Goal: Task Accomplishment & Management: Manage account settings

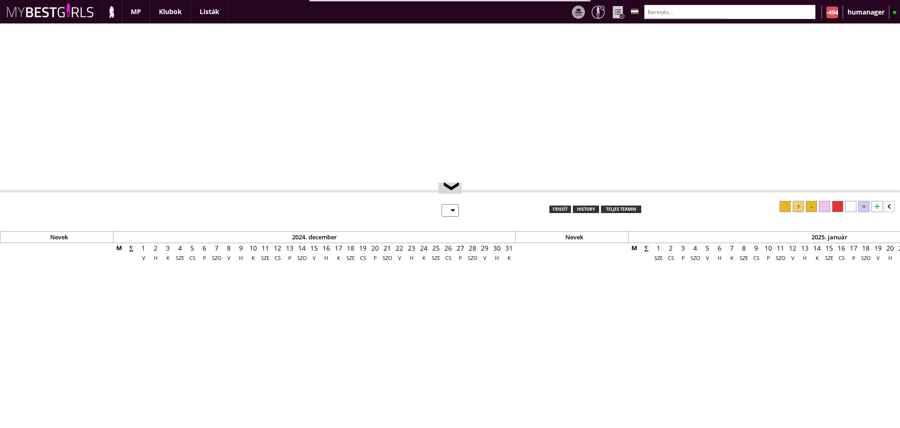
select select "0"
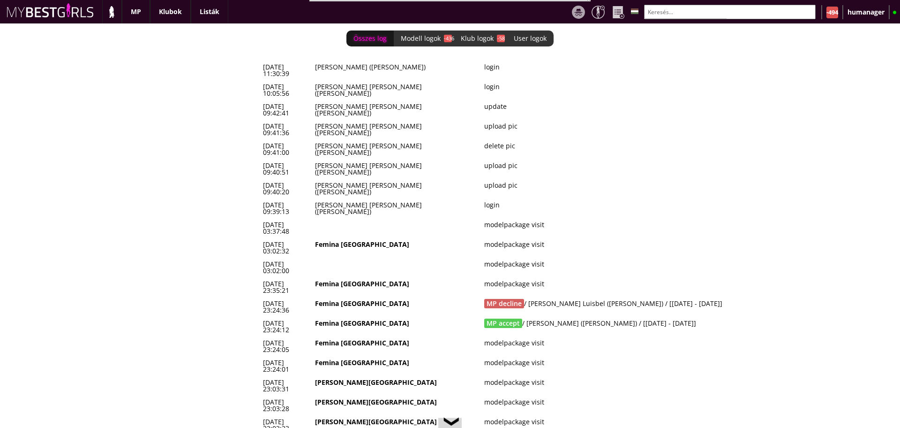
scroll to position [0, 3890]
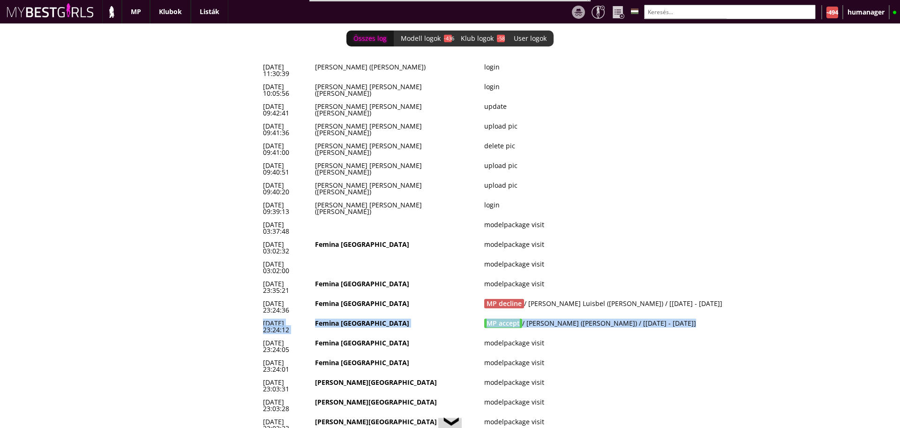
drag, startPoint x: 686, startPoint y: 239, endPoint x: 264, endPoint y: 240, distance: 421.6
click at [264, 317] on tr "2025-08-11 23:24:12 Femina München MP accept / Szabó Tunde (Vivien) / [2025-09-…" at bounding box center [513, 327] width 507 height 20
copy tr "2025-08-11 23:24:12 Femina München MP accept / Szabó Tunde (Vivien) / [2025-09-…"
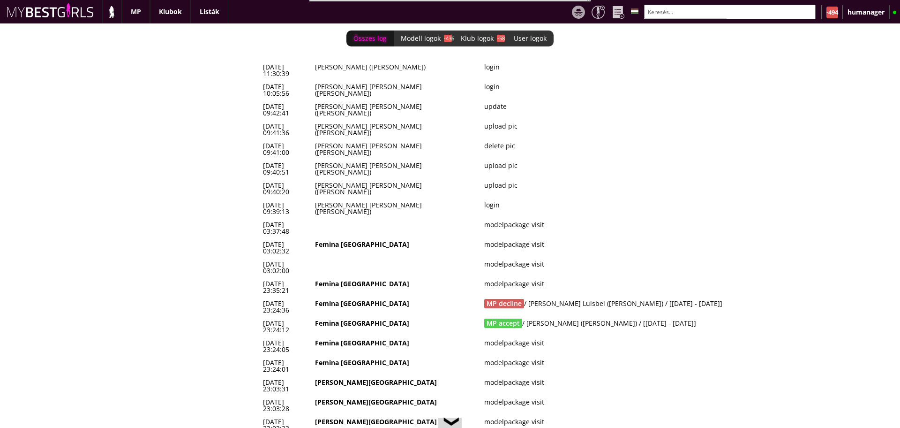
click at [213, 197] on div "Összes log Modell logok -436 Klub logok -58 User logok 0 2025-08-12 11:30:39 Ps…" at bounding box center [450, 225] width 900 height 404
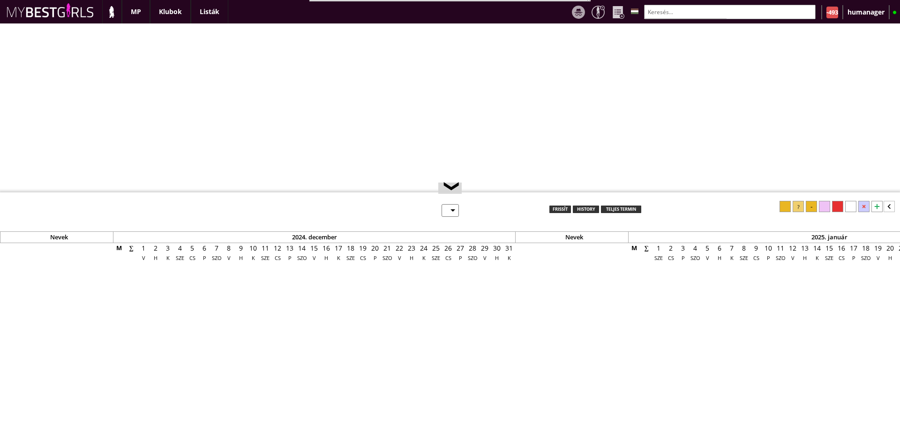
select select "0"
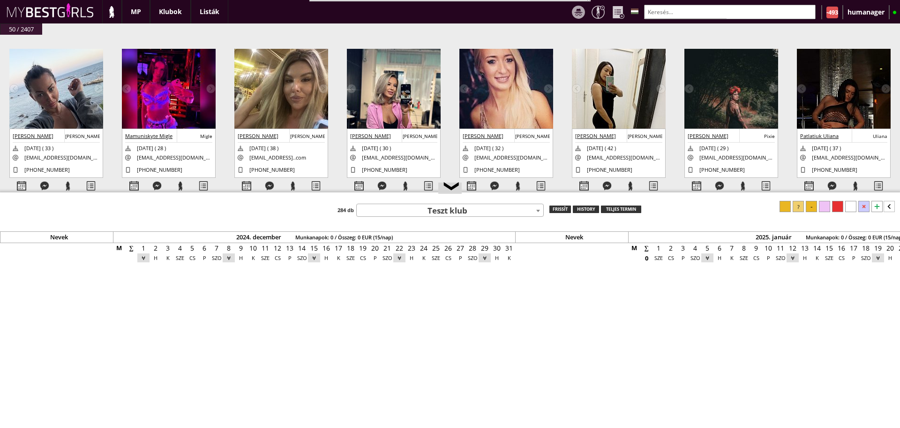
click at [689, 8] on input "text" at bounding box center [730, 12] width 172 height 15
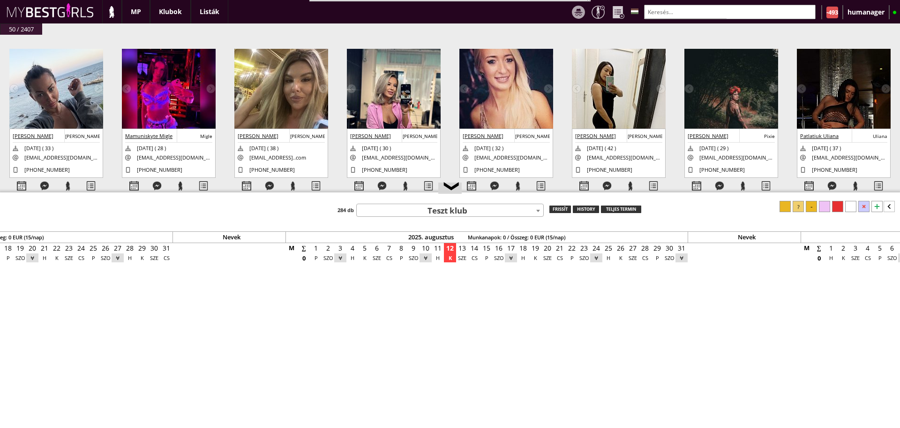
drag, startPoint x: 568, startPoint y: 35, endPoint x: 585, endPoint y: 59, distance: 29.8
click at [568, 35] on div "#42432 [DATE] 15:47:34 [PERSON_NAME] [DATE] ( 33 ) [EMAIL_ADDRESS][DOMAIN_NAME]…" at bounding box center [450, 126] width 900 height 182
click at [764, 188] on div at bounding box center [766, 186] width 23 height 16
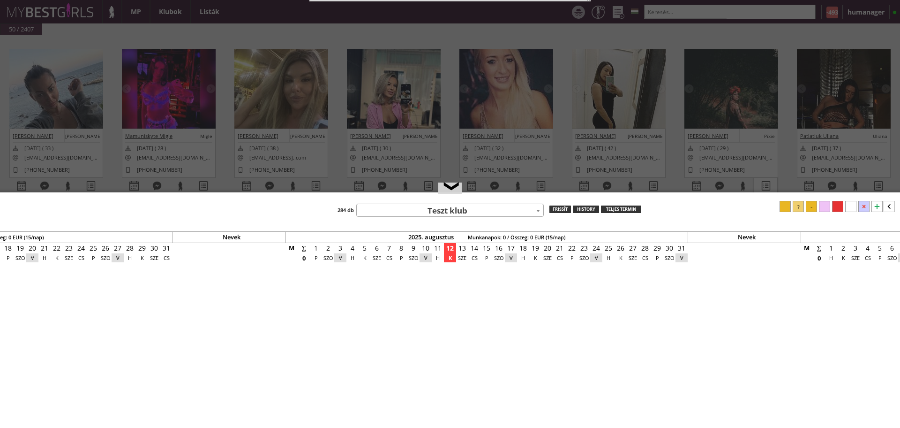
select select "2"
select select "1"
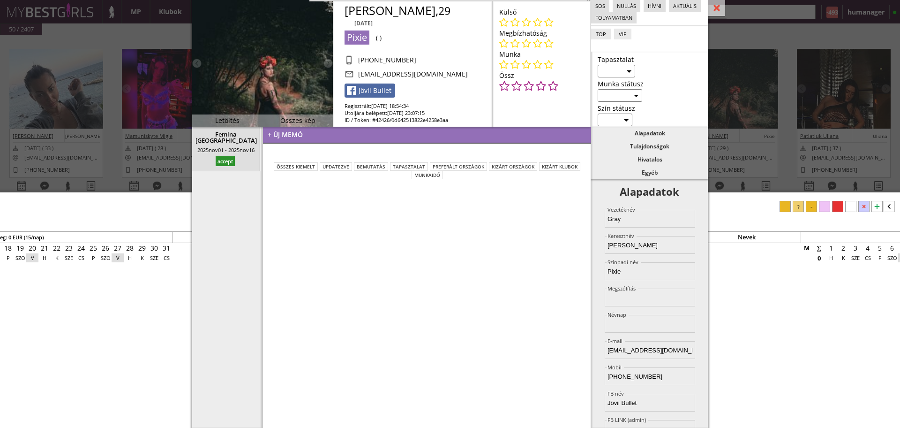
scroll to position [25, 0]
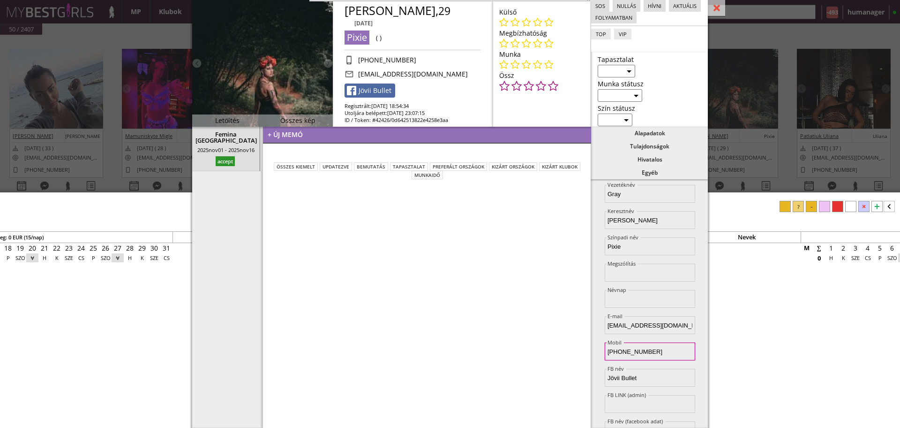
click at [614, 352] on input "+07936709518" at bounding box center [650, 351] width 91 height 18
type input "[PHONE_NUMBER]"
click at [537, 346] on div "+ új memó összes kiemelt updatezve bemutatás tapasztalat Preferált országok Kiz…" at bounding box center [427, 277] width 329 height 301
click at [310, 136] on div "+ új memó" at bounding box center [427, 135] width 328 height 17
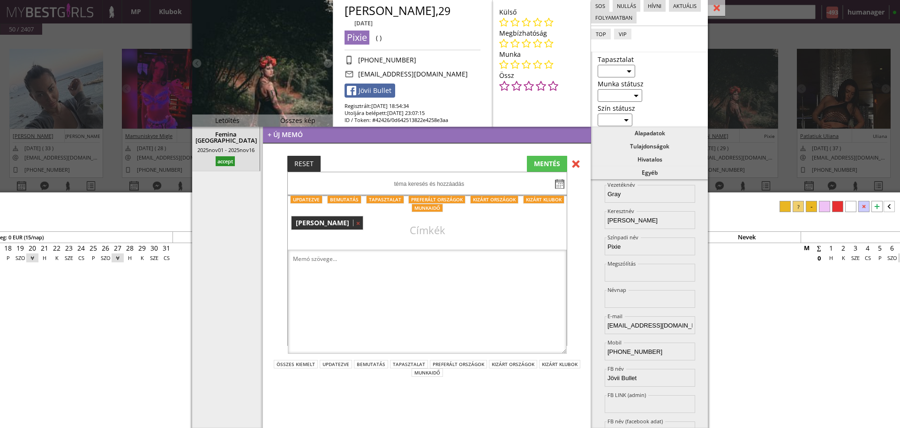
click at [362, 251] on textarea at bounding box center [427, 302] width 279 height 104
paste textarea "I have been working as a dancer 5 years All over UK from Scotland to London - I…"
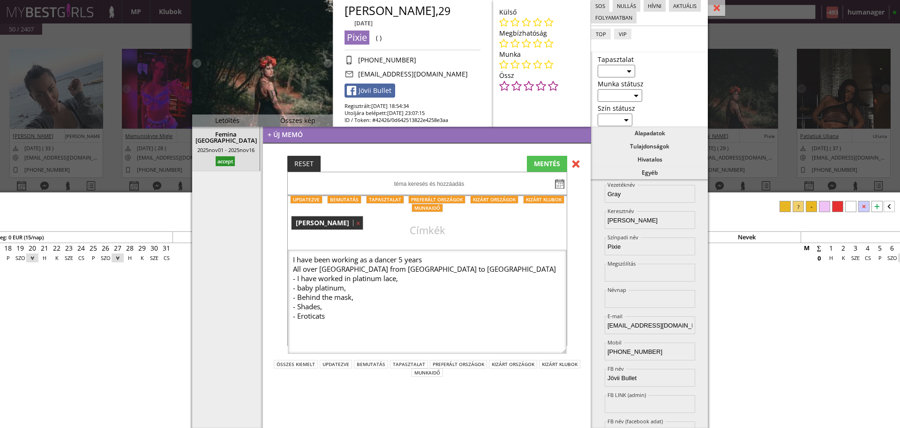
type textarea "I have been working as a dancer 5 years All over UK from Scotland to London - I…"
click at [603, 95] on select "aktív inaktív nyugdíjas" at bounding box center [620, 95] width 45 height 13
select select "aktív"
click at [598, 89] on select "aktív inaktív nyugdíjas" at bounding box center [620, 95] width 45 height 13
click at [618, 73] on select "Kezdő Haladó Profi" at bounding box center [617, 71] width 38 height 13
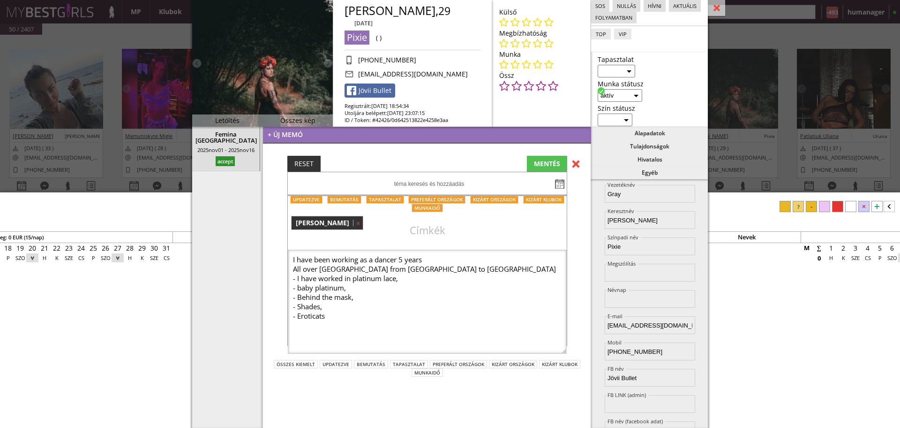
select select "profi"
click at [598, 65] on select "Kezdő Haladó Profi" at bounding box center [617, 71] width 38 height 13
click at [537, 23] on icon at bounding box center [537, 22] width 9 height 10
click at [540, 166] on div "MENTÉS" at bounding box center [547, 164] width 40 height 16
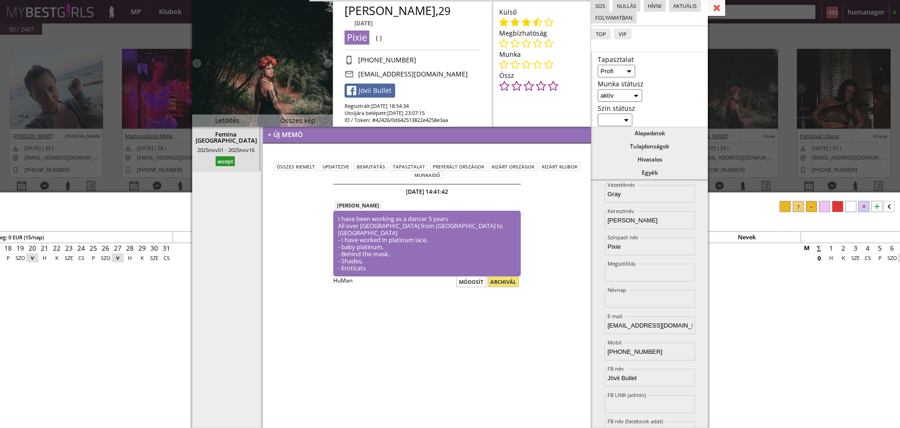
click at [717, 8] on div at bounding box center [716, 8] width 17 height 16
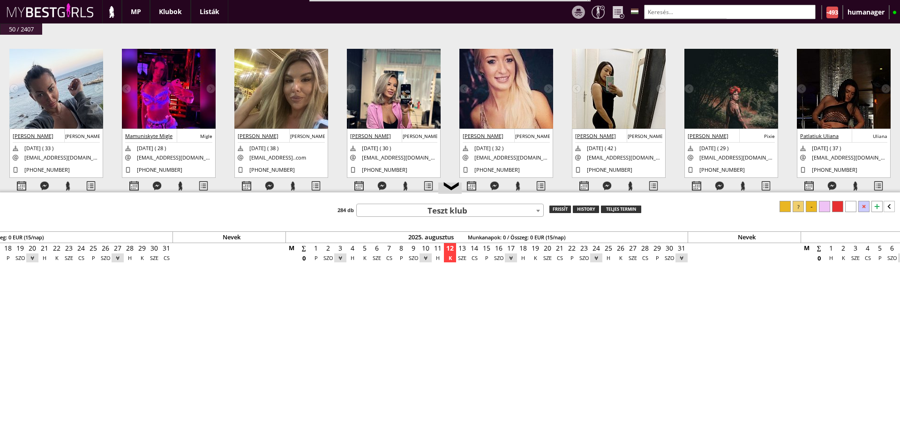
click at [428, 212] on span "Teszt klub" at bounding box center [450, 210] width 187 height 13
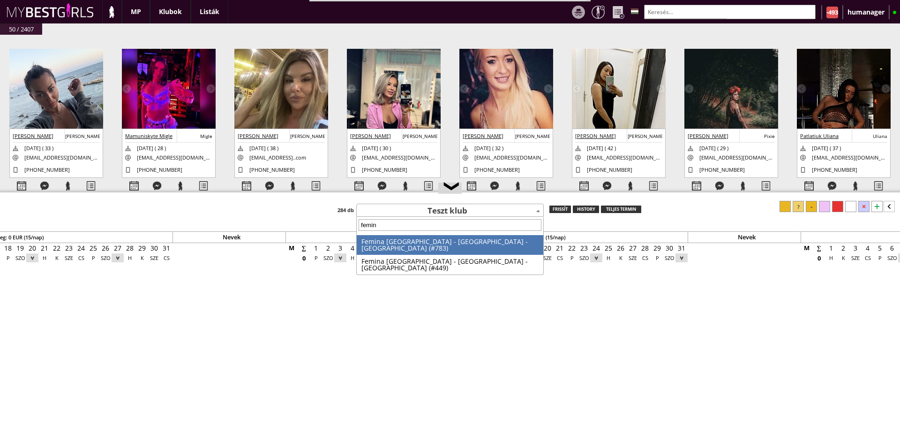
type input "femina"
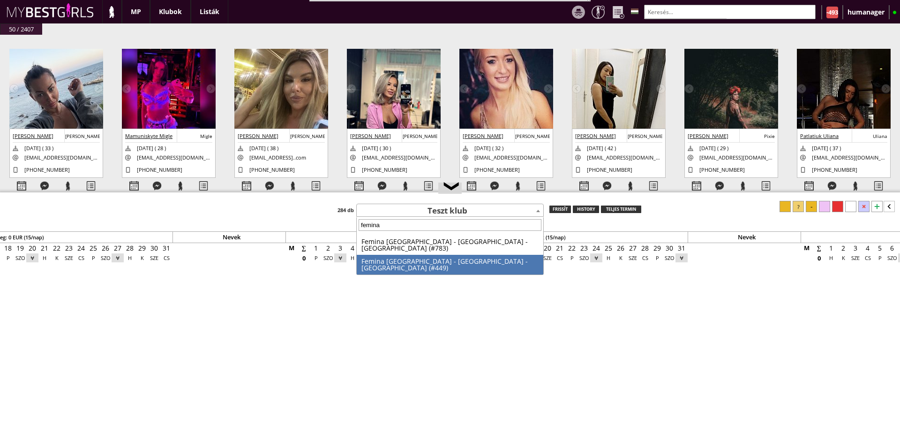
select select "449"
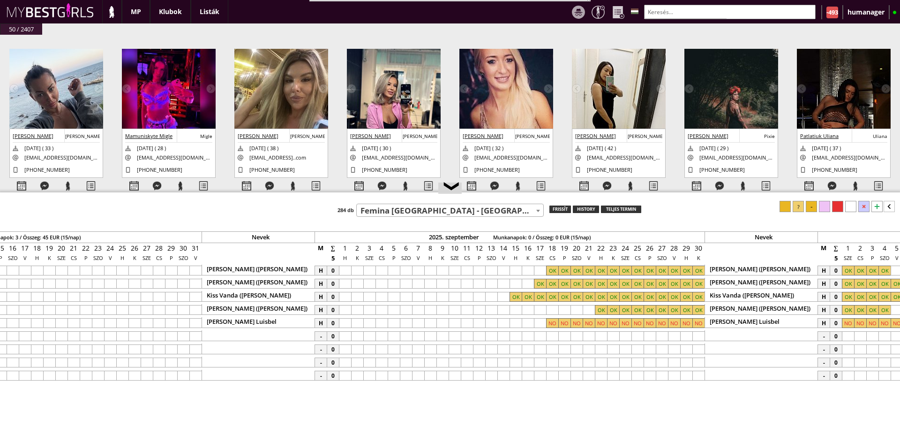
scroll to position [0, 4372]
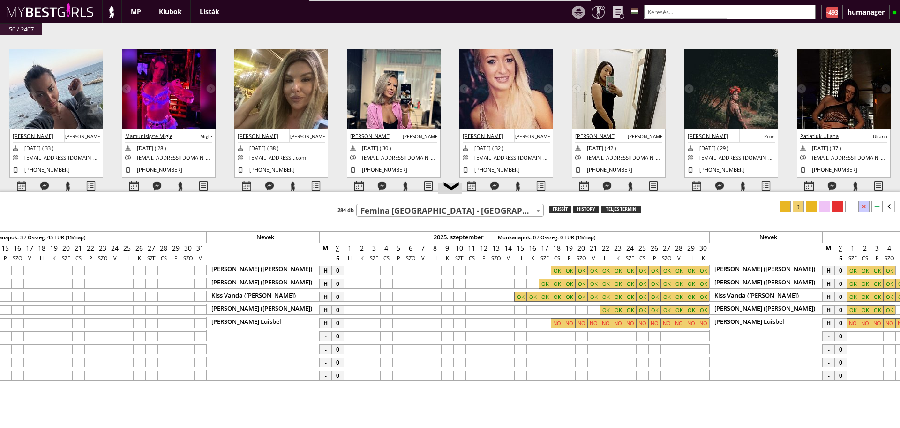
click at [444, 215] on span "Femina [GEOGRAPHIC_DATA] - [GEOGRAPHIC_DATA] - [GEOGRAPHIC_DATA] (#449)" at bounding box center [450, 210] width 187 height 13
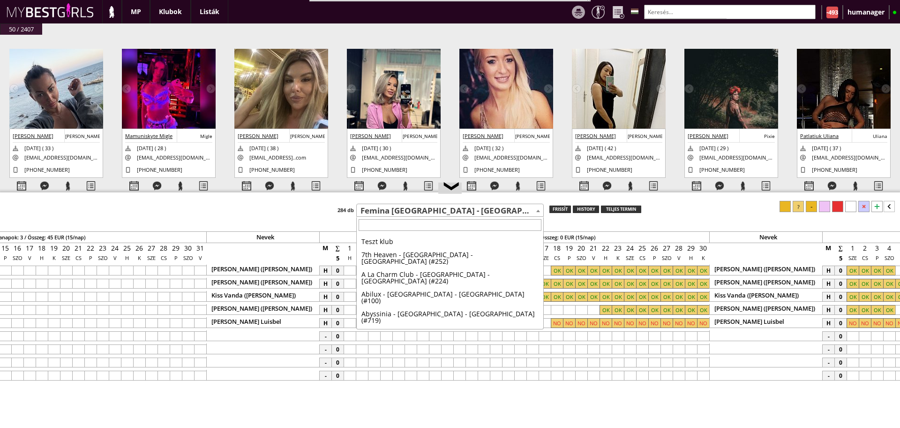
click at [444, 215] on span "Femina [GEOGRAPHIC_DATA] - [GEOGRAPHIC_DATA] - [GEOGRAPHIC_DATA] (#449)" at bounding box center [450, 210] width 187 height 13
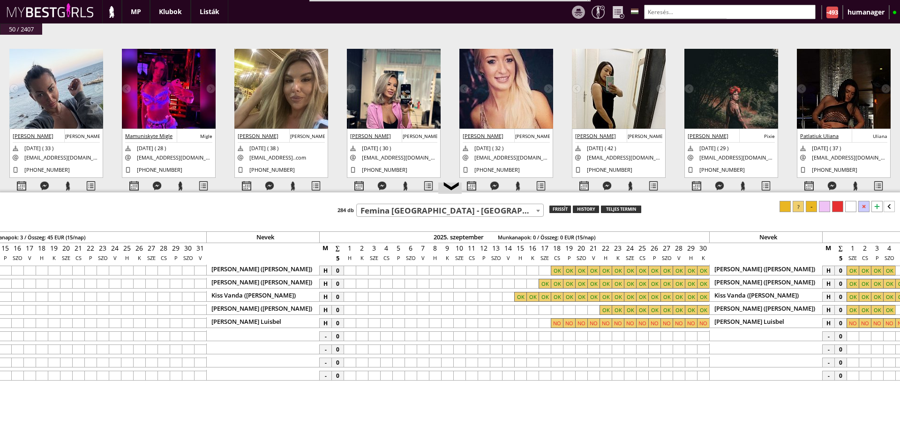
click at [444, 215] on span "Femina [GEOGRAPHIC_DATA] - [GEOGRAPHIC_DATA] - [GEOGRAPHIC_DATA] (#449)" at bounding box center [450, 210] width 187 height 13
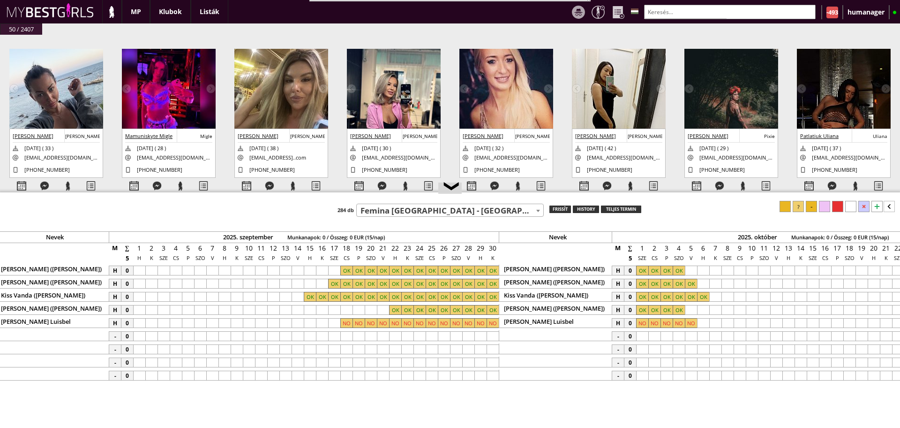
scroll to position [0, 4409]
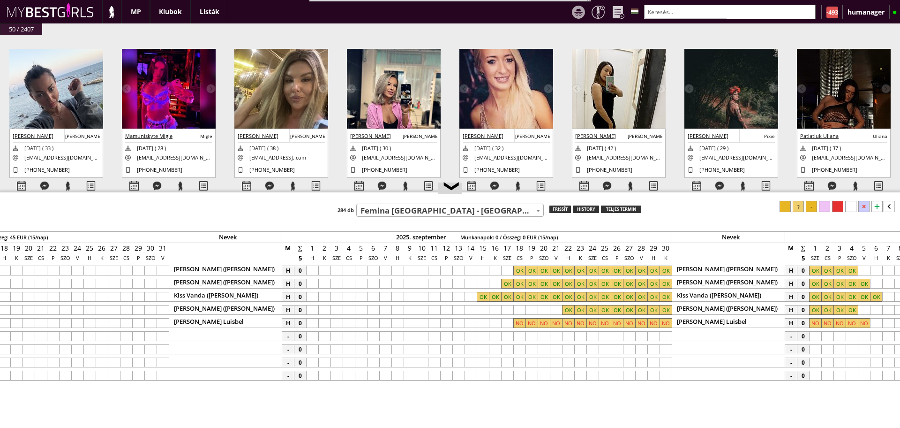
click at [535, 209] on span at bounding box center [538, 211] width 9 height 12
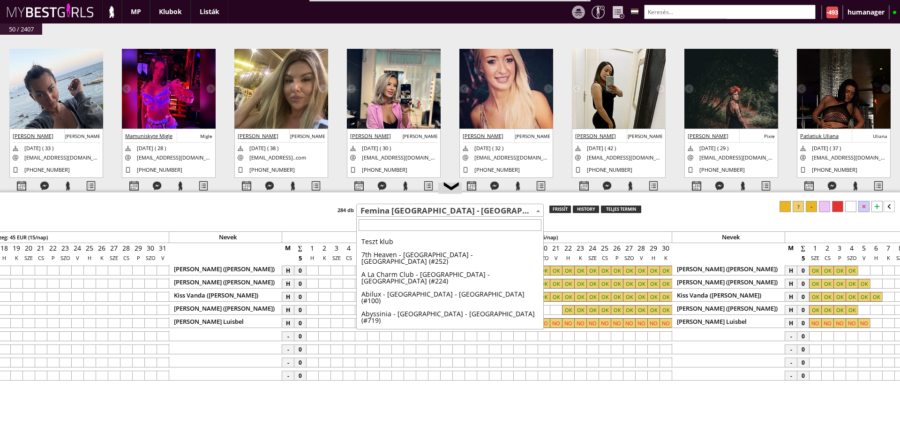
scroll to position [1366, 0]
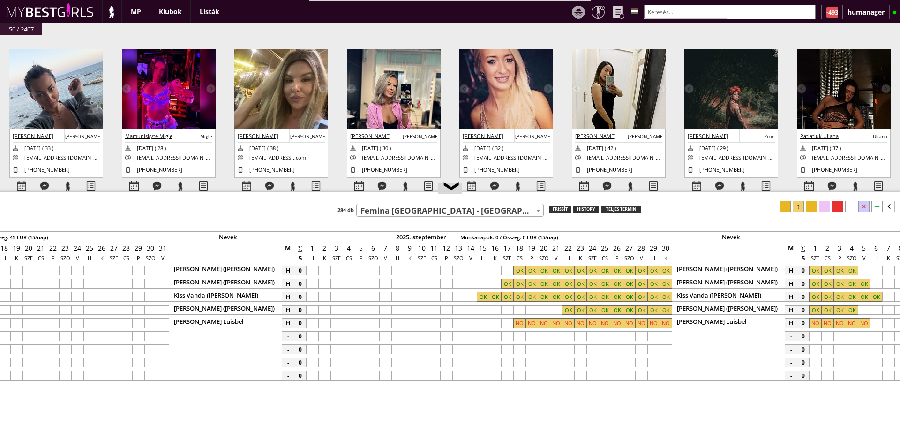
click at [535, 209] on span at bounding box center [538, 211] width 9 height 12
click at [696, 10] on input "text" at bounding box center [730, 12] width 172 height 15
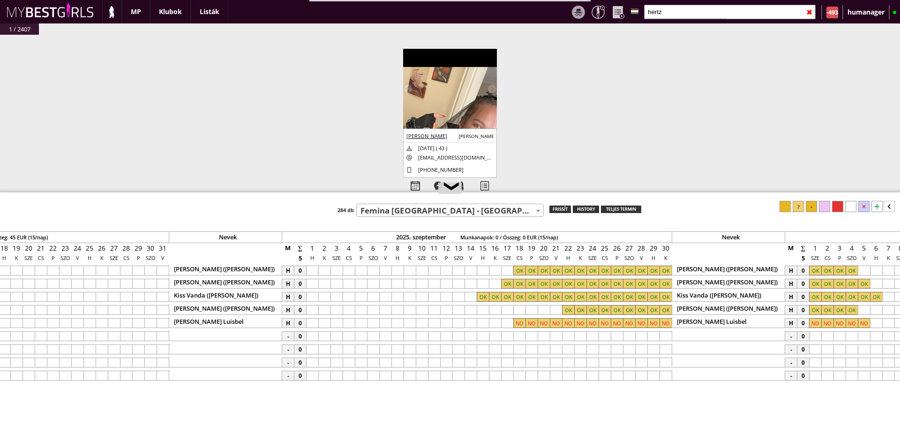
type input "hertz"
click at [431, 114] on img at bounding box center [450, 150] width 94 height 203
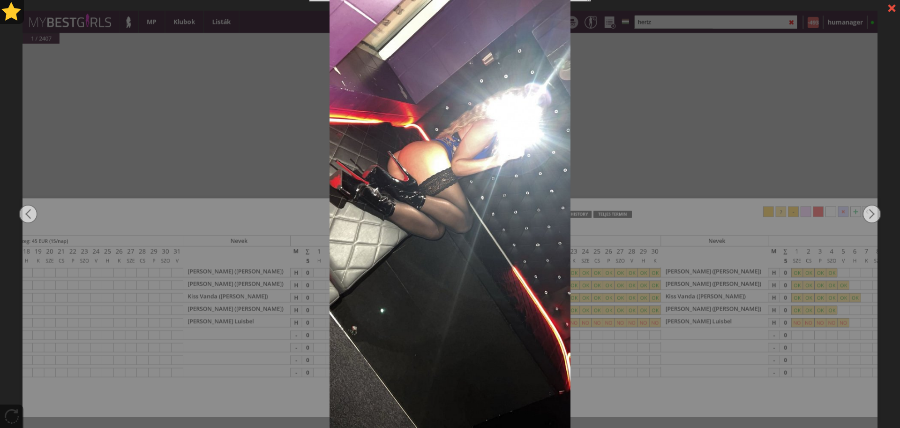
click at [673, 145] on div at bounding box center [450, 214] width 900 height 428
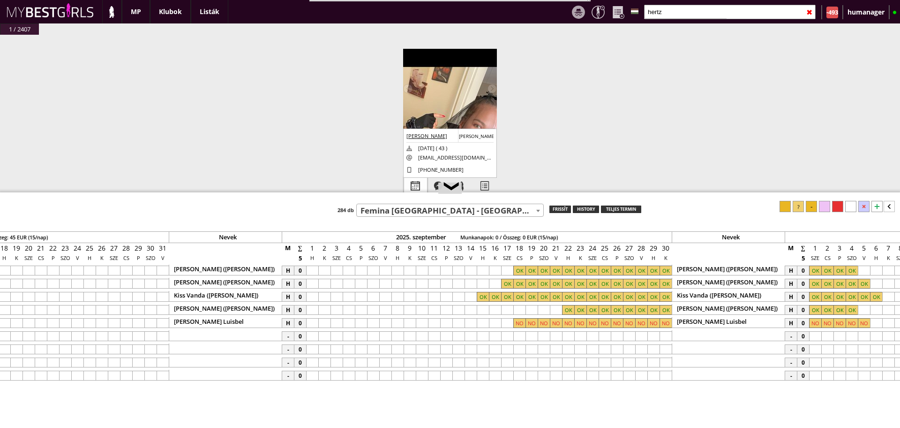
click at [416, 183] on div at bounding box center [415, 186] width 23 height 16
select select "0"
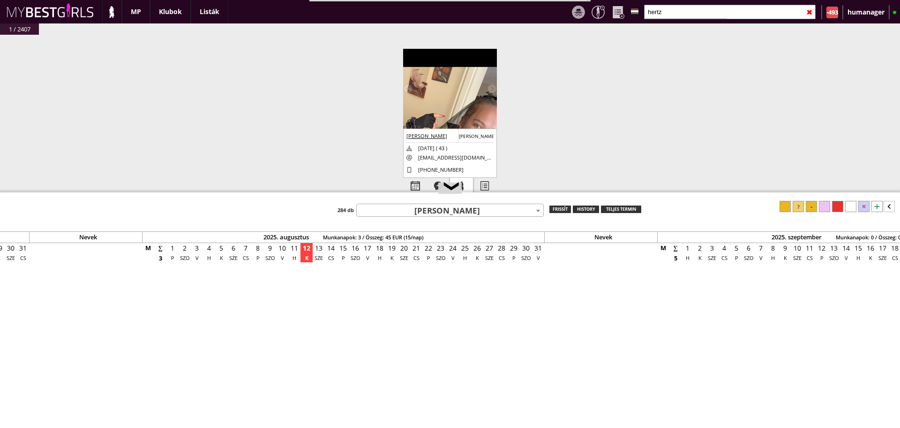
scroll to position [0, 3890]
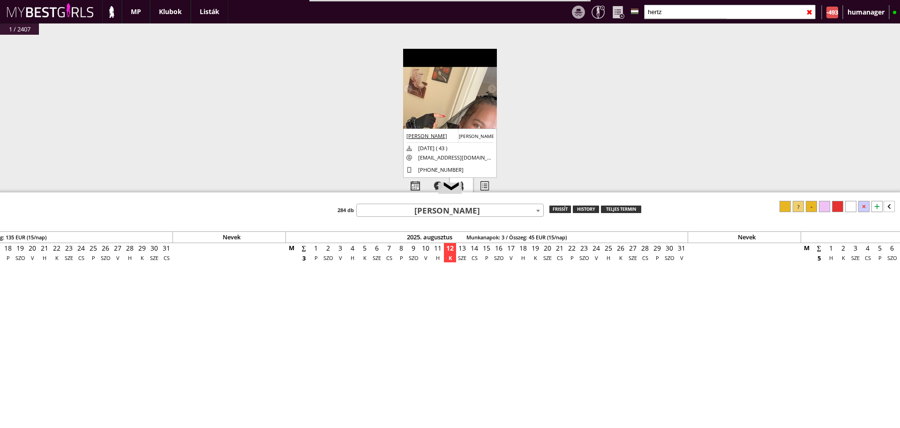
click at [464, 187] on div at bounding box center [461, 186] width 23 height 16
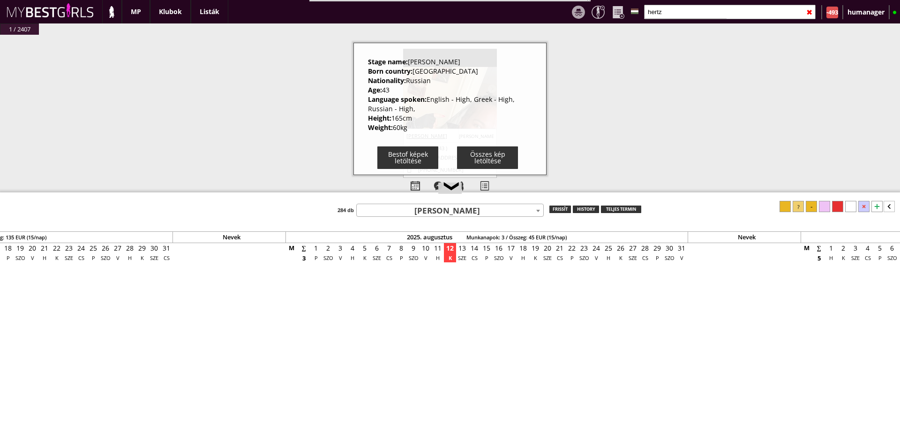
click at [319, 143] on div "#42432 [DATE] 15:47:34 [PERSON_NAME] [DATE] ( 33 ) [EMAIL_ADDRESS][DOMAIN_NAME]…" at bounding box center [450, 126] width 900 height 182
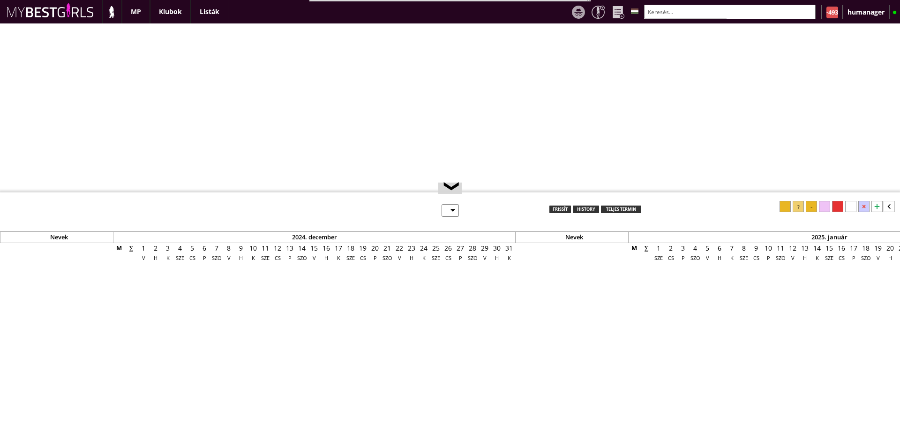
select select "0"
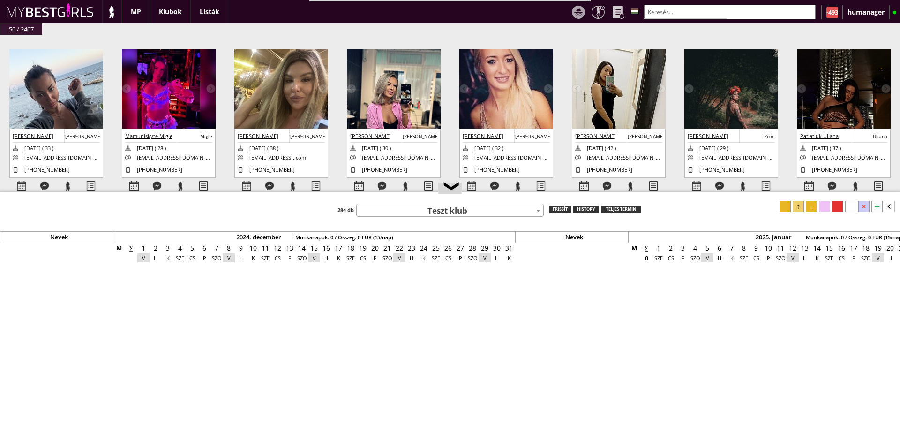
scroll to position [0, 3890]
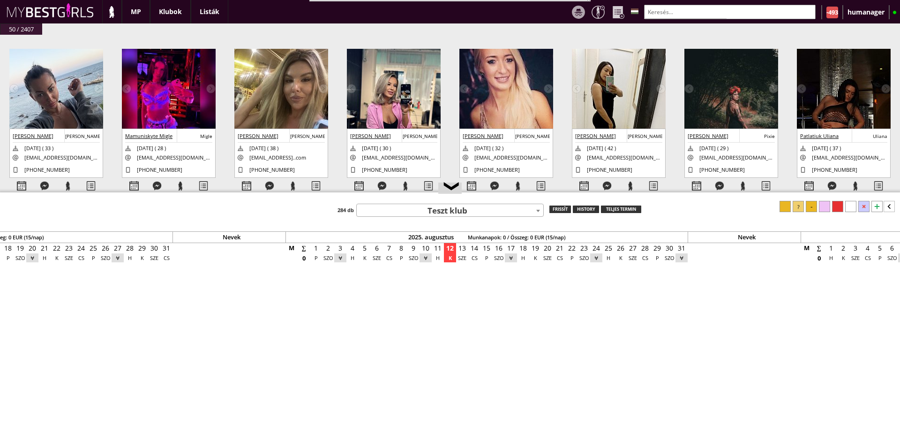
click at [706, 15] on input "text" at bounding box center [730, 12] width 172 height 15
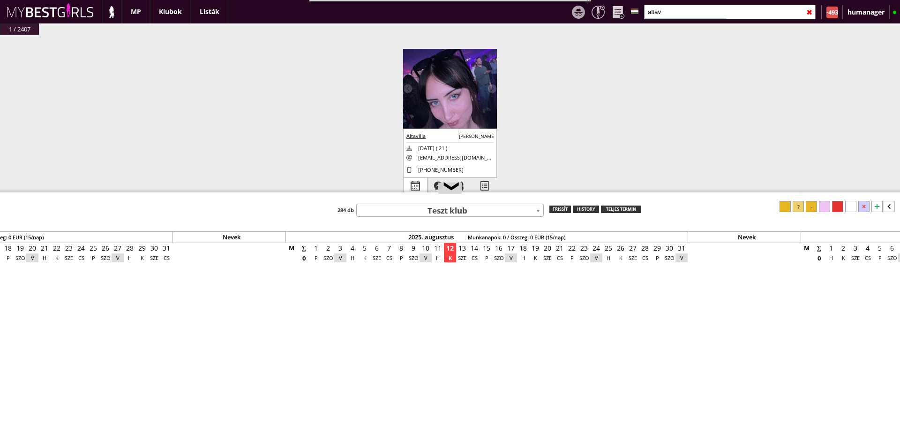
type input "altav"
click at [417, 186] on div at bounding box center [415, 186] width 23 height 16
click at [466, 180] on div at bounding box center [461, 186] width 23 height 16
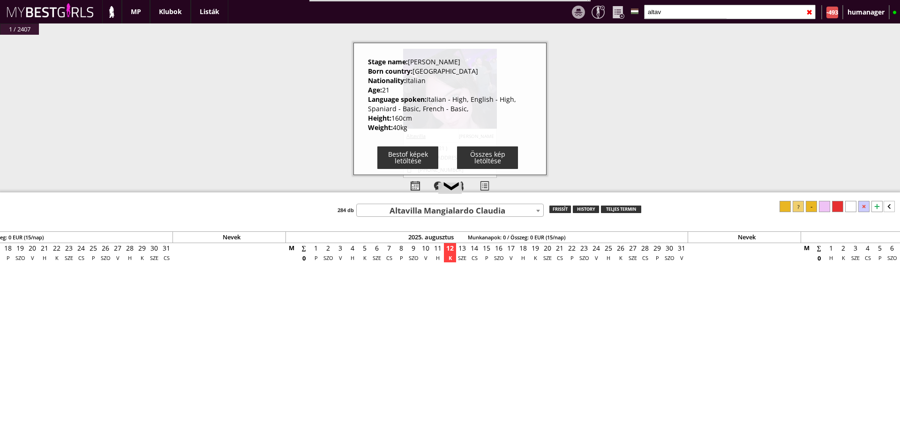
click at [293, 133] on div "#42432 [DATE] 15:47:34 [PERSON_NAME] [DATE] ( 33 ) [EMAIL_ADDRESS][DOMAIN_NAME]…" at bounding box center [450, 126] width 900 height 182
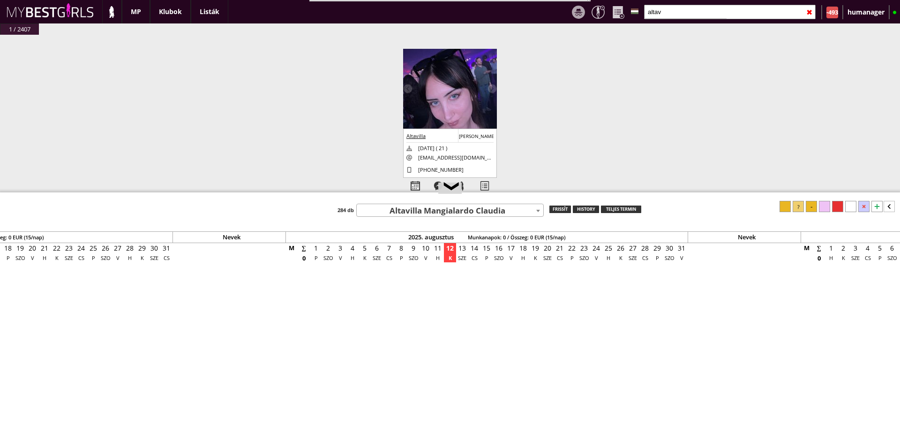
click at [670, 17] on input "altav" at bounding box center [730, 12] width 172 height 15
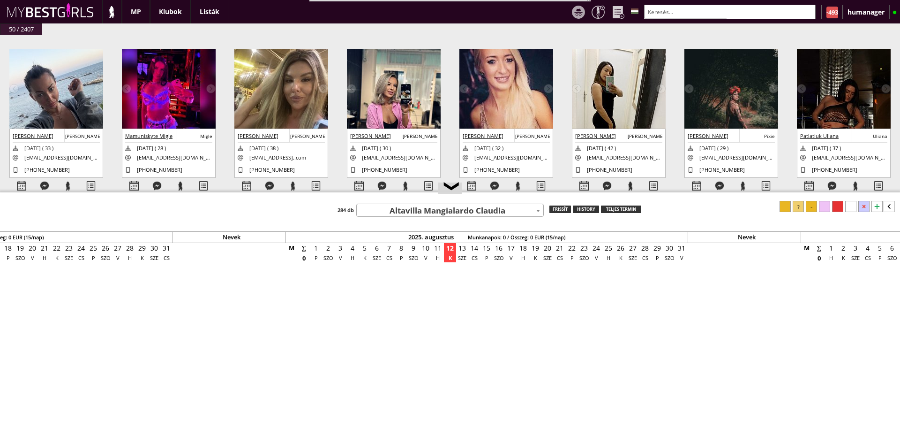
click at [401, 208] on span "Altavilla Mangialardo Claudia" at bounding box center [450, 210] width 187 height 13
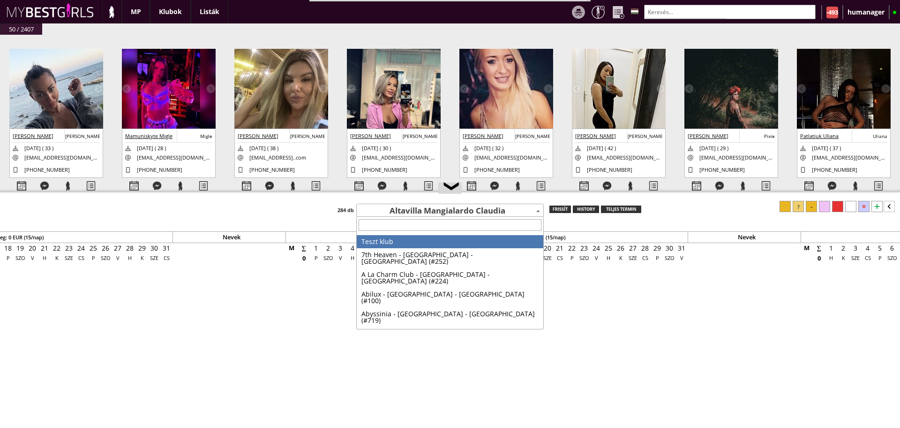
click at [401, 208] on span "Altavilla Mangialardo Claudia" at bounding box center [450, 210] width 187 height 13
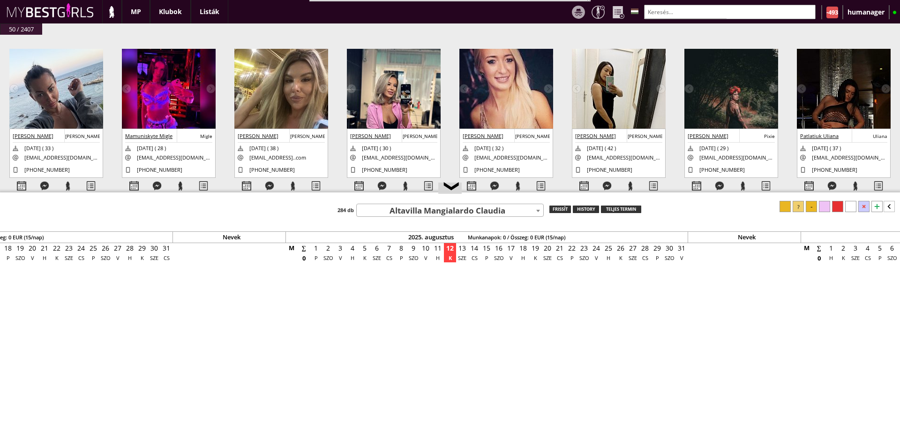
click at [401, 208] on span "Altavilla Mangialardo Claudia" at bounding box center [450, 210] width 187 height 13
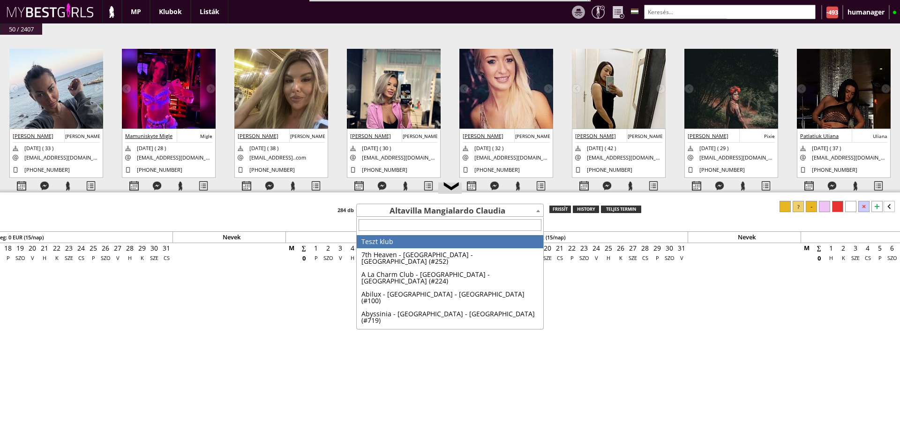
click at [425, 213] on span "Altavilla Mangialardo Claudia" at bounding box center [450, 210] width 187 height 13
click at [433, 208] on span "Altavilla Mangialardo Claudia" at bounding box center [450, 210] width 187 height 13
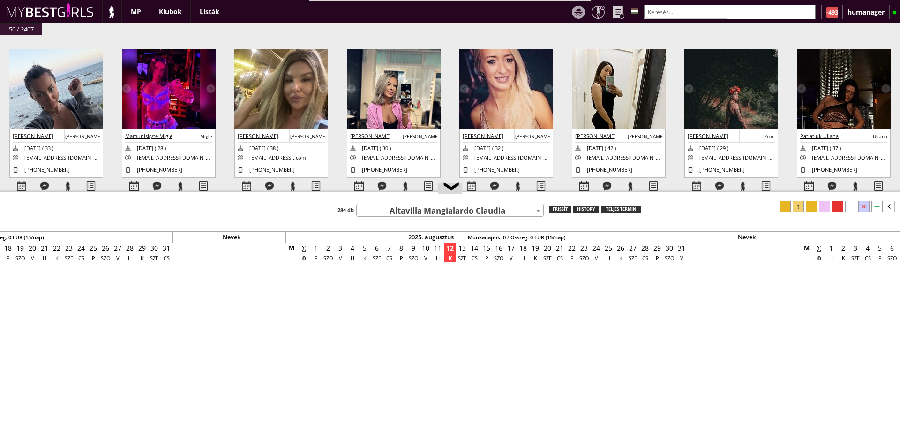
click at [444, 212] on span "Altavilla Mangialardo Claudia" at bounding box center [450, 210] width 187 height 13
click at [661, 15] on input "text" at bounding box center [730, 12] width 172 height 15
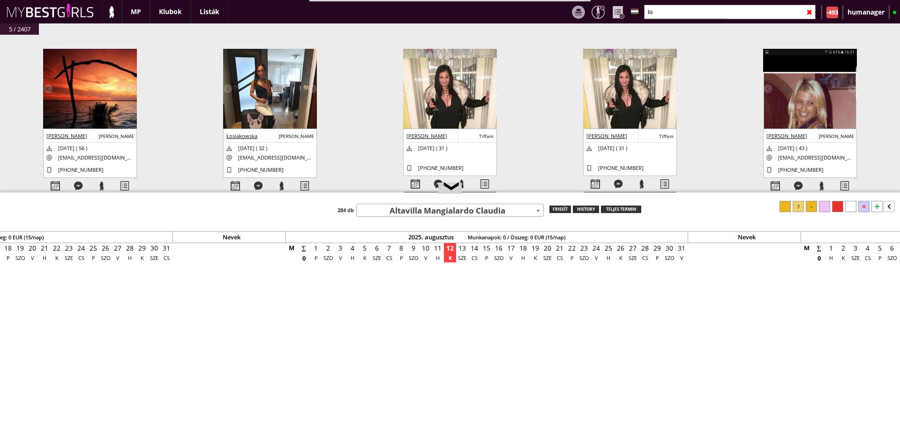
type input "l"
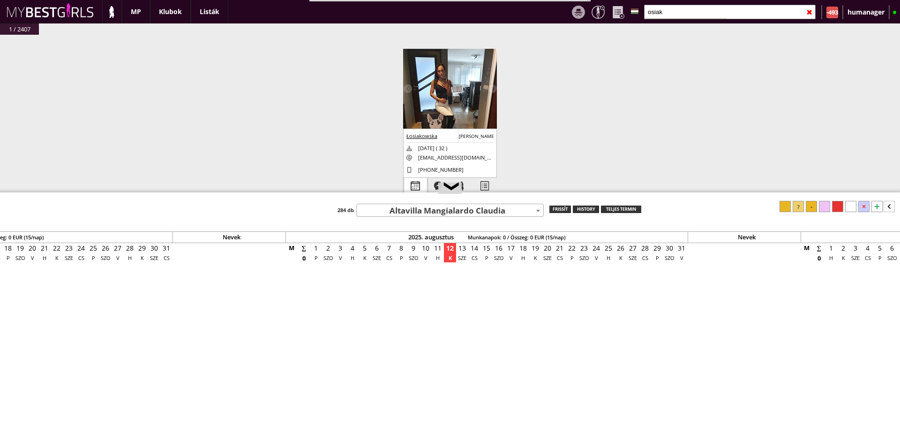
type input "osiak"
click at [417, 185] on div at bounding box center [415, 186] width 23 height 16
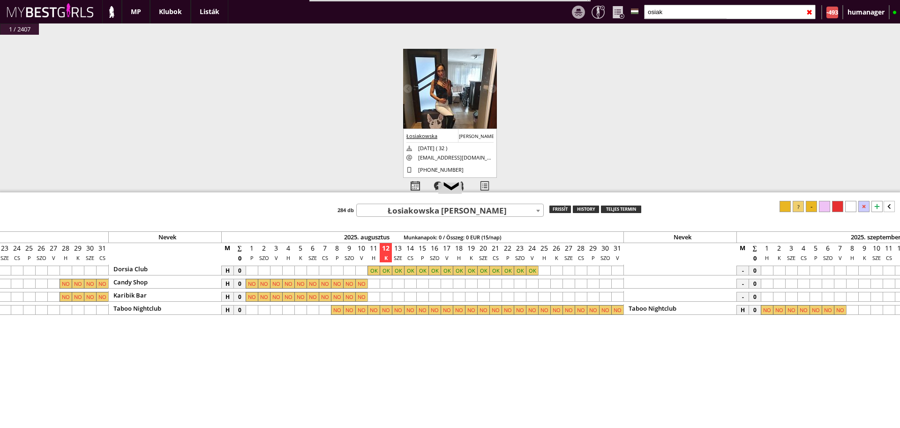
scroll to position [0, 4018]
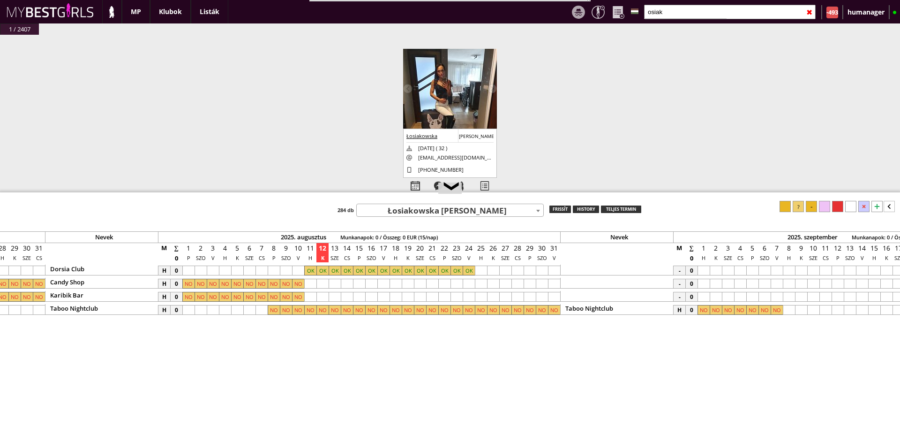
click at [478, 269] on div at bounding box center [481, 270] width 12 height 10
click at [556, 270] on div at bounding box center [554, 270] width 12 height 10
click at [893, 206] on icon at bounding box center [889, 206] width 11 height 11
click at [864, 205] on div at bounding box center [860, 206] width 11 height 11
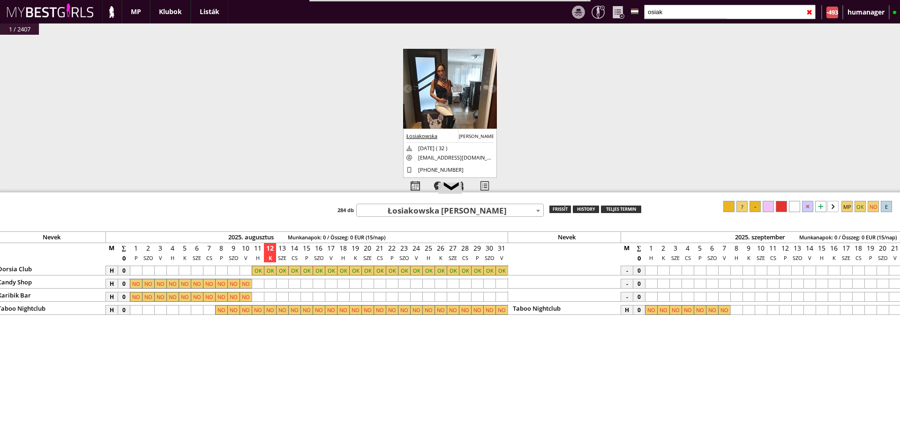
scroll to position [0, 4005]
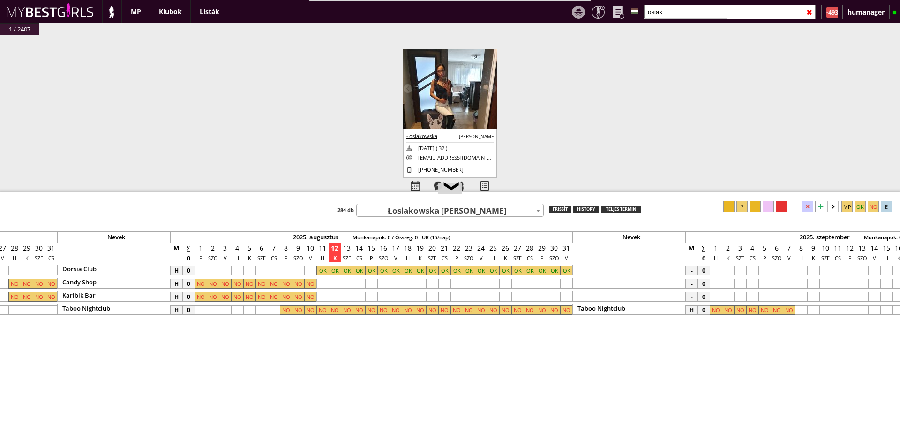
click at [402, 210] on span "Łosiakowska [PERSON_NAME]" at bounding box center [450, 210] width 187 height 13
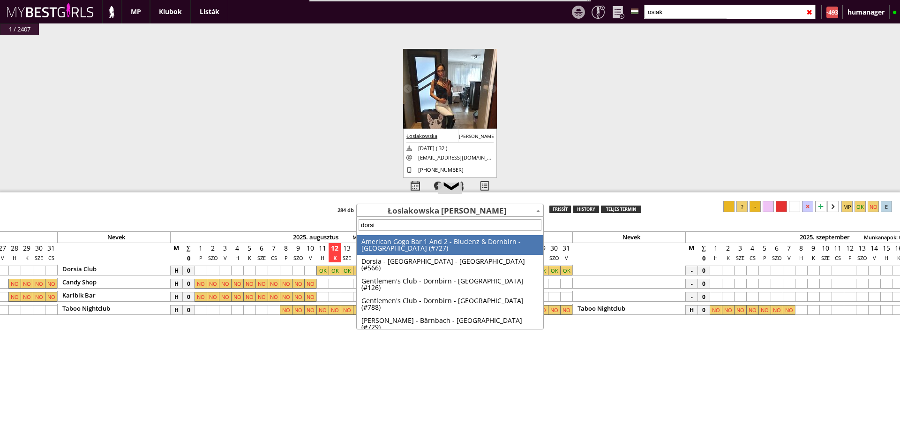
type input "dorsia"
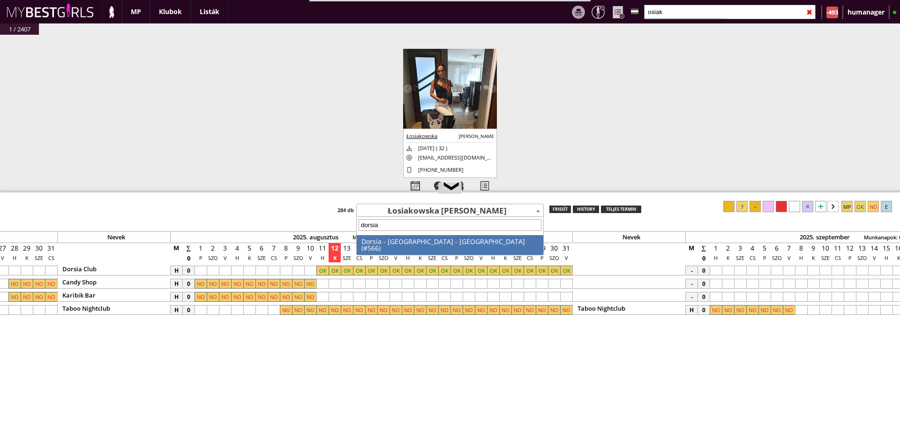
select select "566"
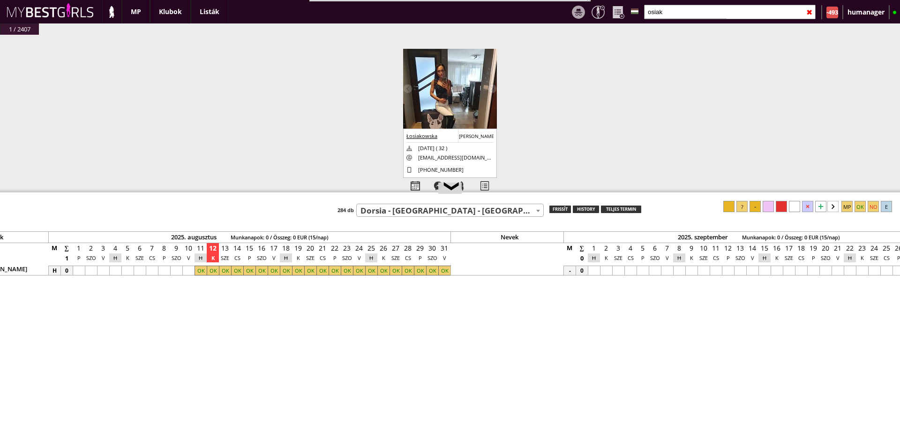
scroll to position [0, 4236]
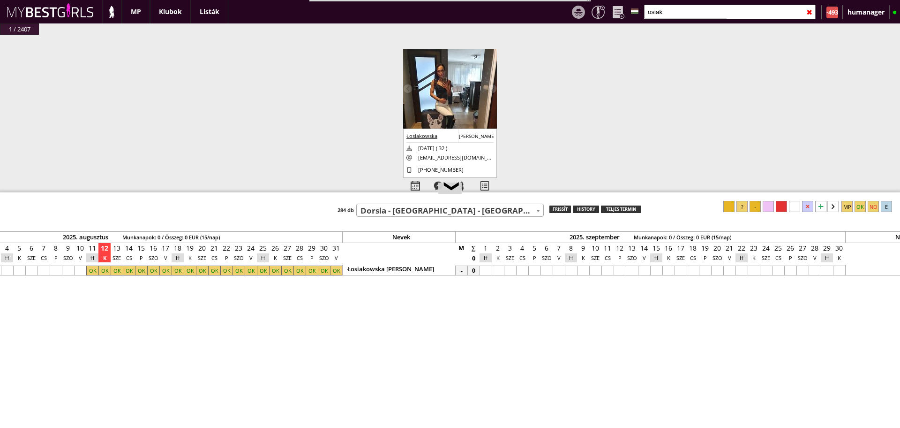
click at [653, 268] on div at bounding box center [657, 270] width 12 height 10
click at [486, 271] on div at bounding box center [486, 270] width 12 height 10
click at [859, 206] on div at bounding box center [860, 206] width 11 height 11
click at [658, 274] on div at bounding box center [657, 270] width 12 height 10
click at [511, 272] on div at bounding box center [510, 270] width 12 height 10
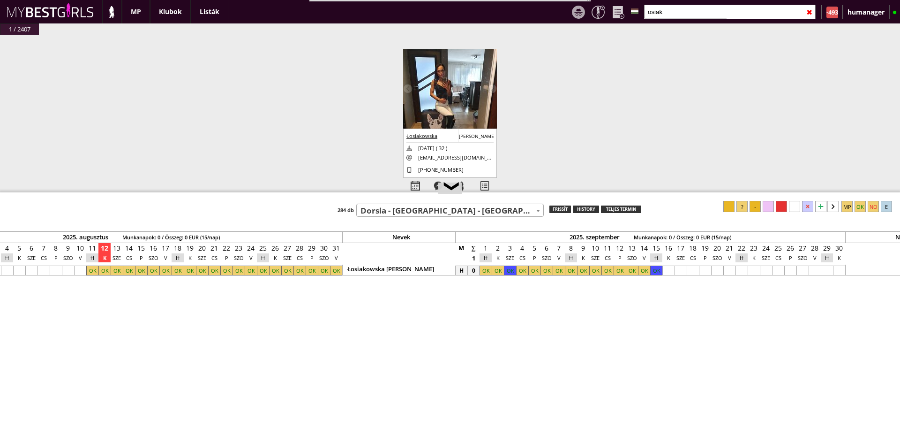
click at [756, 206] on div at bounding box center [755, 206] width 11 height 11
click at [499, 269] on div at bounding box center [498, 270] width 12 height 10
click at [729, 207] on div at bounding box center [729, 206] width 11 height 11
click at [488, 269] on div at bounding box center [486, 270] width 12 height 10
click at [753, 203] on div at bounding box center [755, 206] width 11 height 11
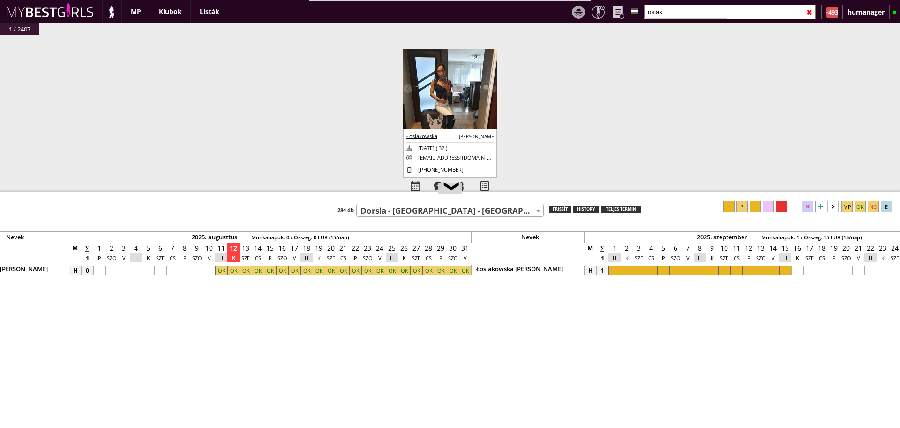
scroll to position [0, 4068]
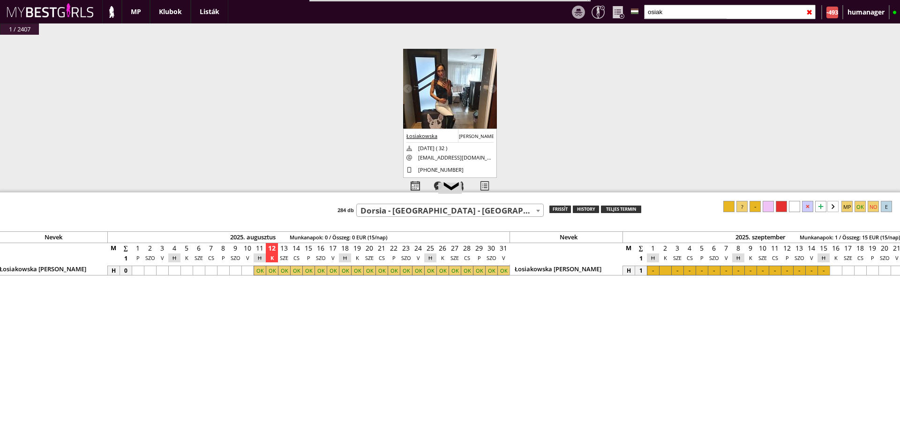
click at [505, 272] on div at bounding box center [504, 270] width 12 height 10
click at [280, 269] on div at bounding box center [284, 270] width 12 height 10
click at [755, 205] on div at bounding box center [755, 206] width 11 height 11
click at [275, 272] on div at bounding box center [272, 270] width 12 height 10
click at [726, 207] on div at bounding box center [729, 206] width 11 height 11
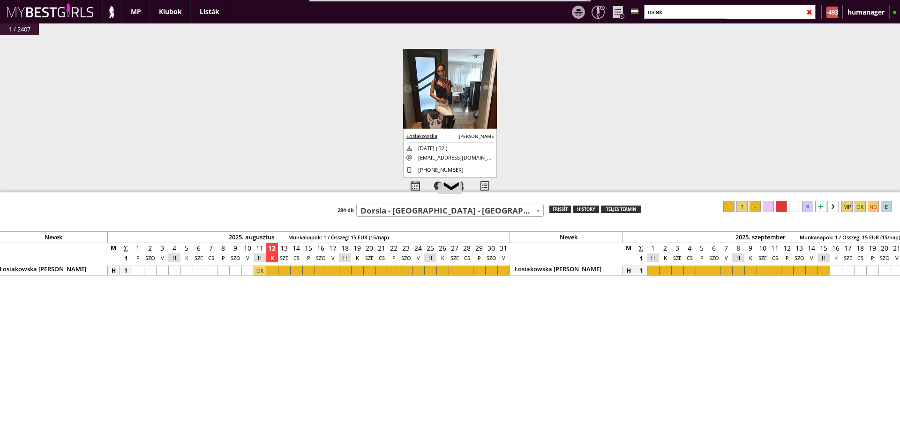
click at [259, 267] on div at bounding box center [260, 270] width 12 height 10
click at [757, 209] on div at bounding box center [755, 206] width 11 height 11
click at [689, 14] on input "osiak" at bounding box center [730, 12] width 172 height 15
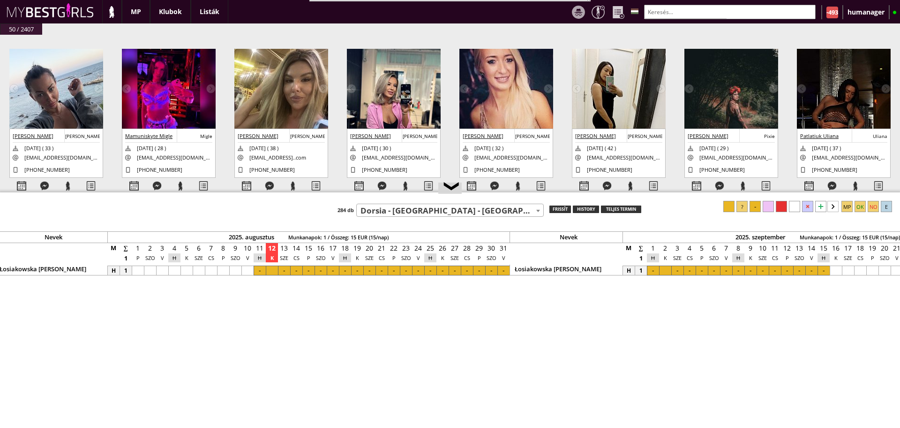
click at [661, 12] on input "text" at bounding box center [730, 12] width 172 height 15
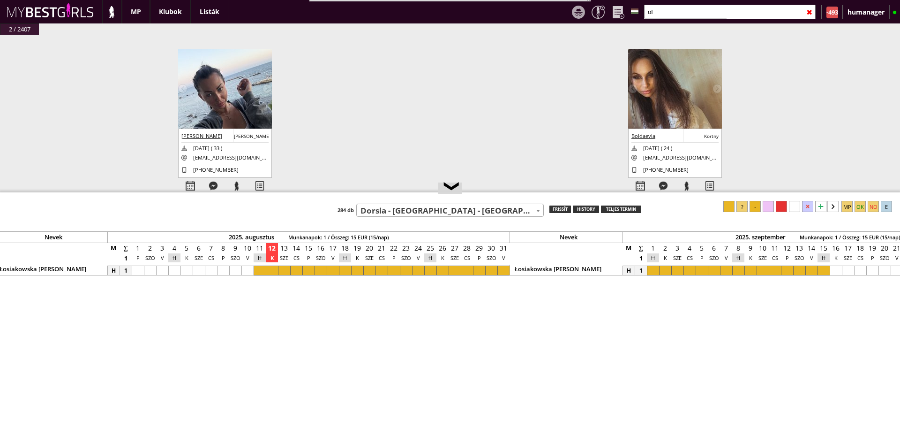
type input "o"
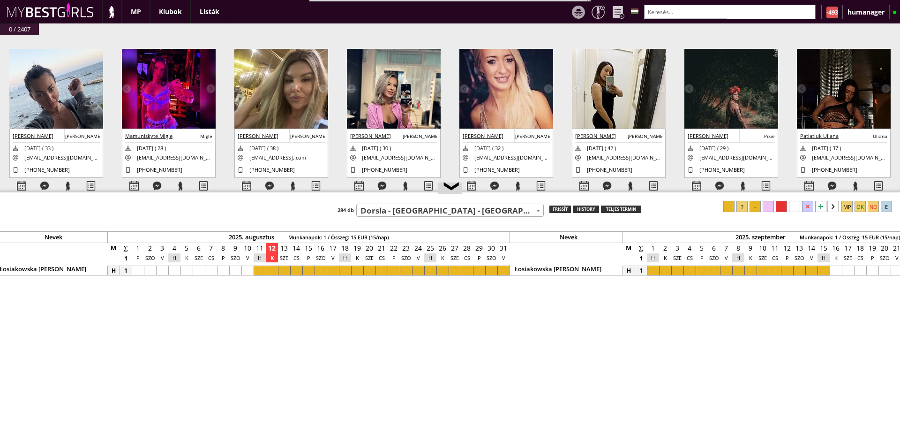
click at [706, 18] on div at bounding box center [685, 18] width 83 height 0
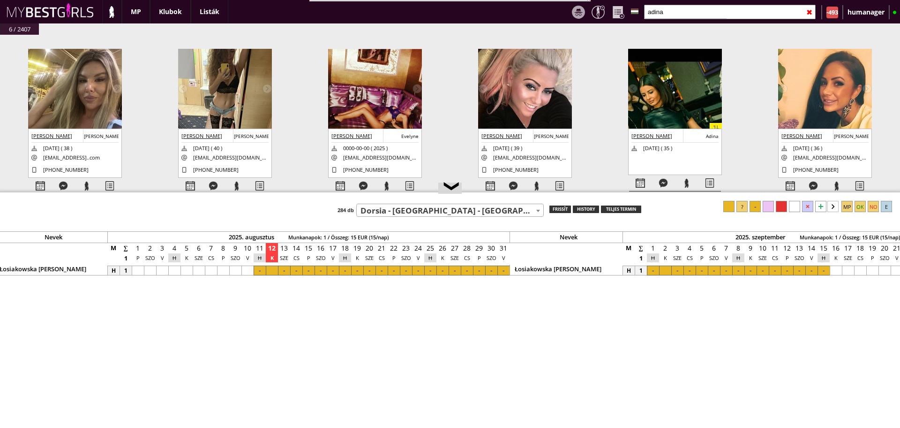
type input "adina"
click at [91, 101] on img at bounding box center [75, 111] width 94 height 125
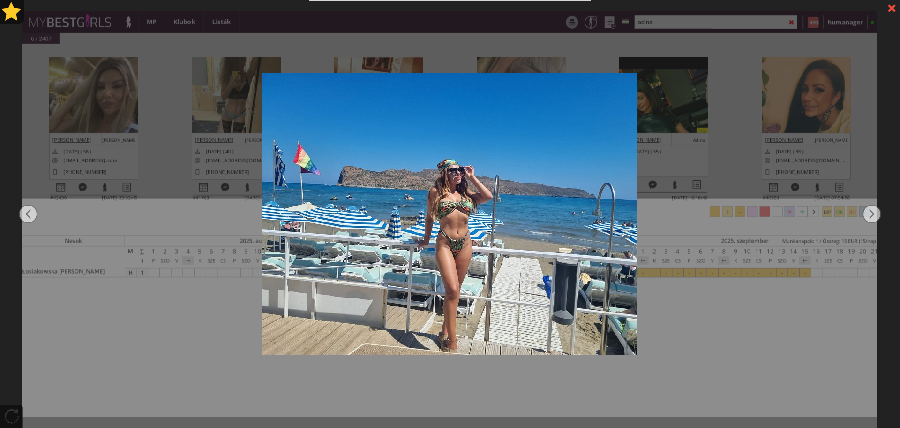
click at [169, 140] on div at bounding box center [450, 214] width 900 height 428
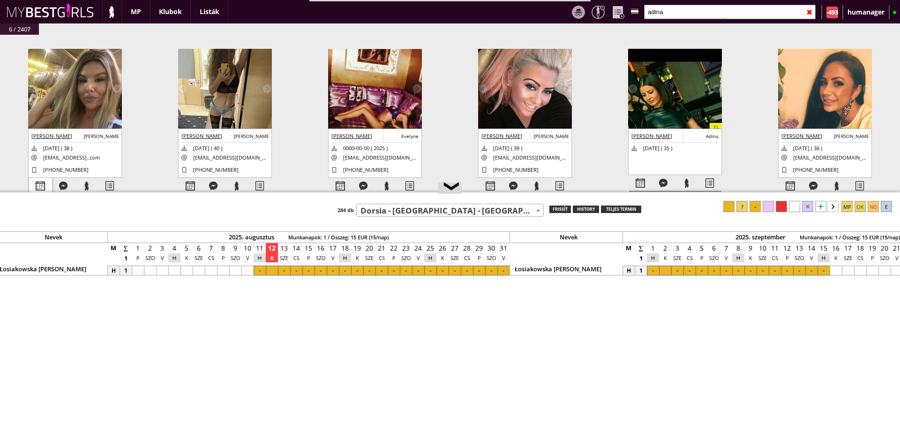
click at [45, 189] on div at bounding box center [40, 186] width 23 height 16
select select "0"
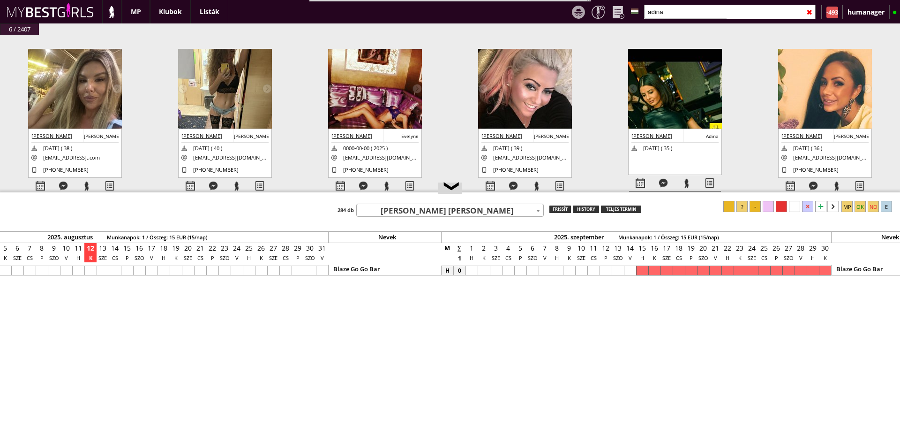
scroll to position [0, 4026]
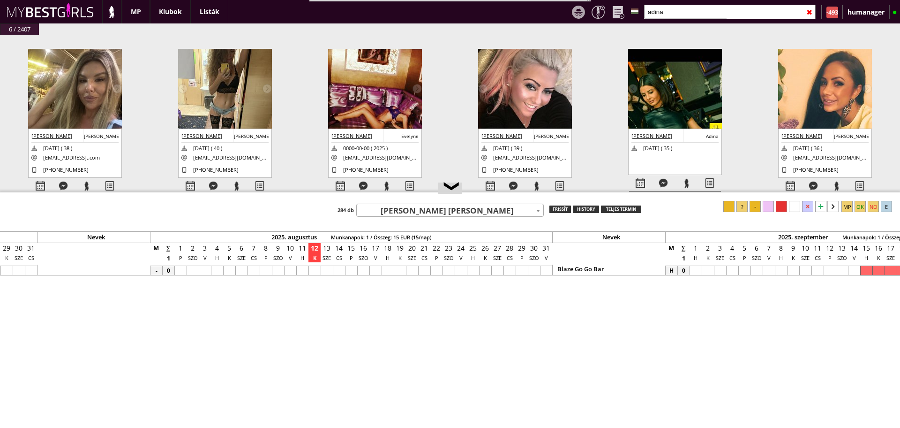
click at [441, 212] on span "[PERSON_NAME] [PERSON_NAME]" at bounding box center [450, 210] width 187 height 13
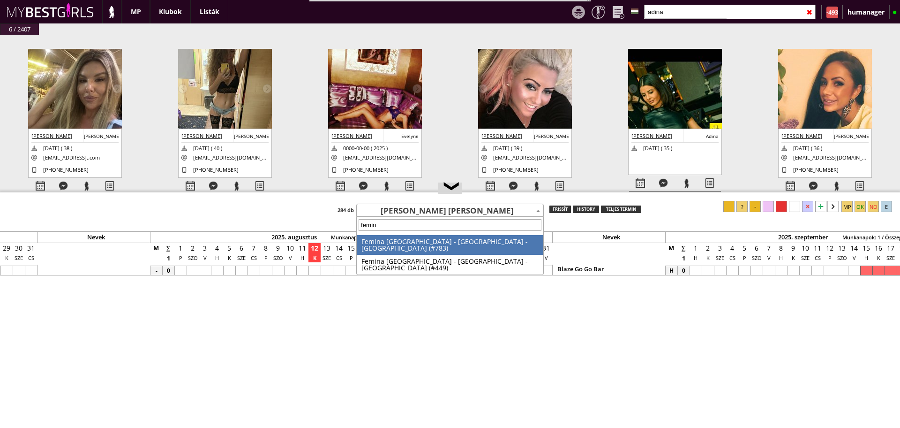
type input "femina"
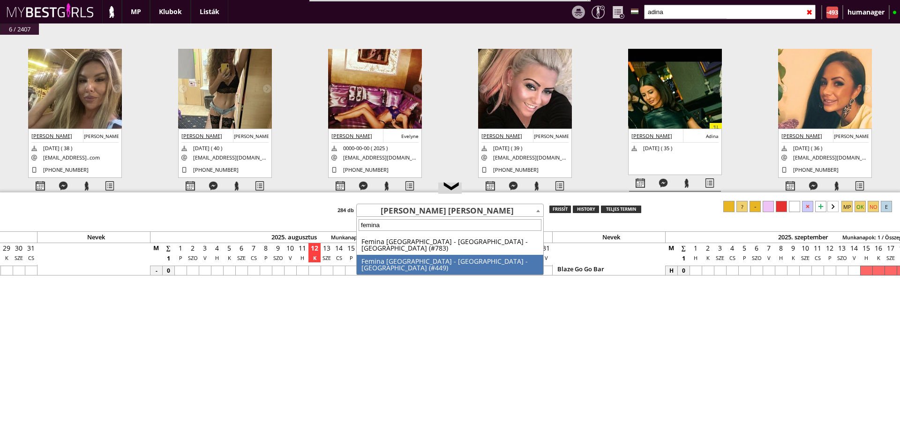
select select "449"
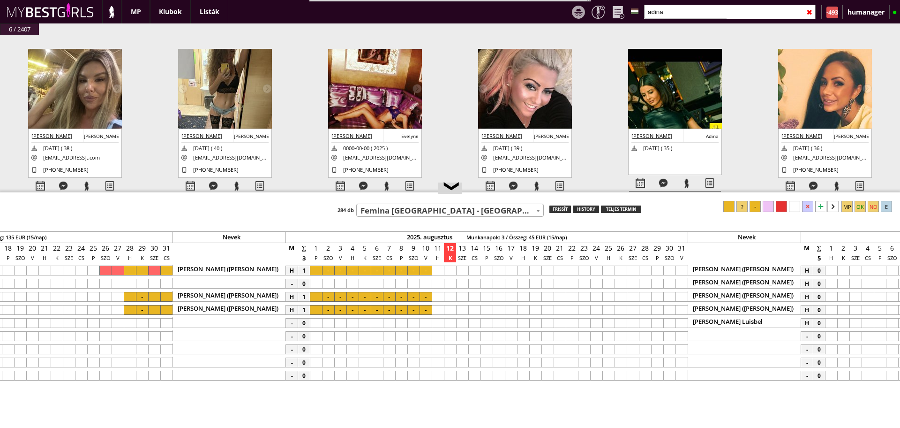
scroll to position [0, 3793]
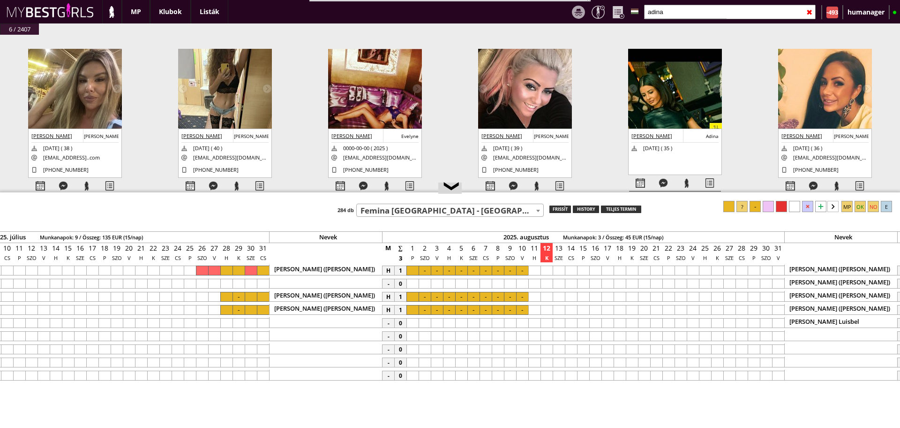
click at [676, 13] on input "adina" at bounding box center [730, 12] width 172 height 15
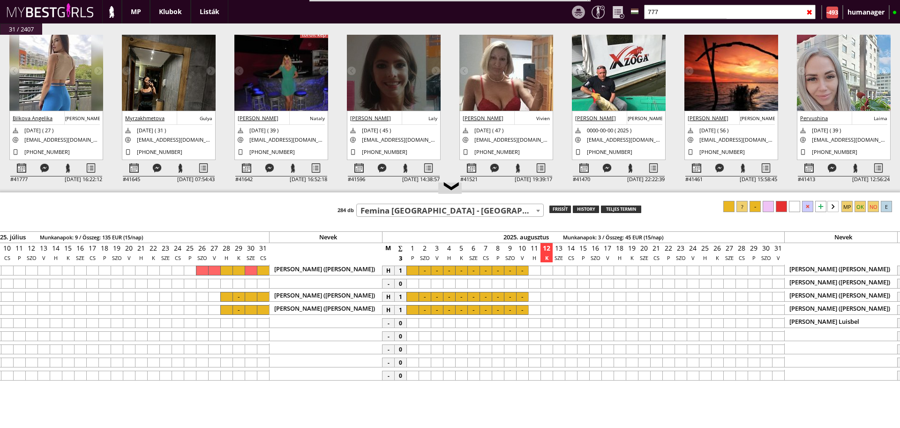
scroll to position [0, 0]
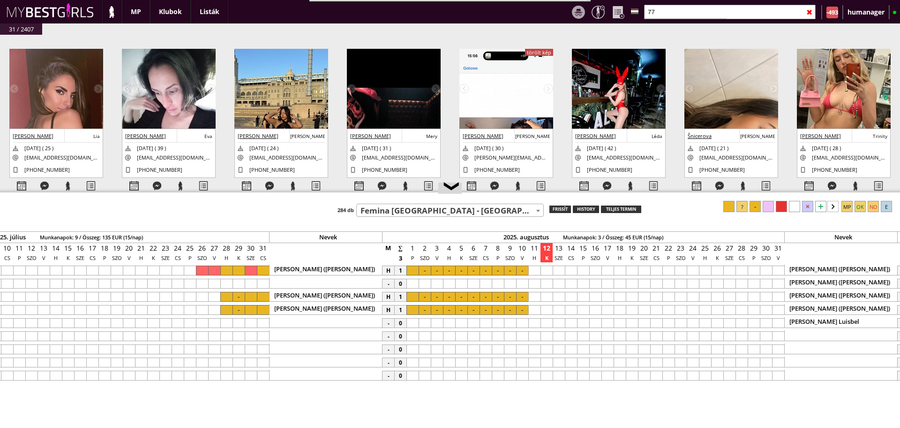
type input "7"
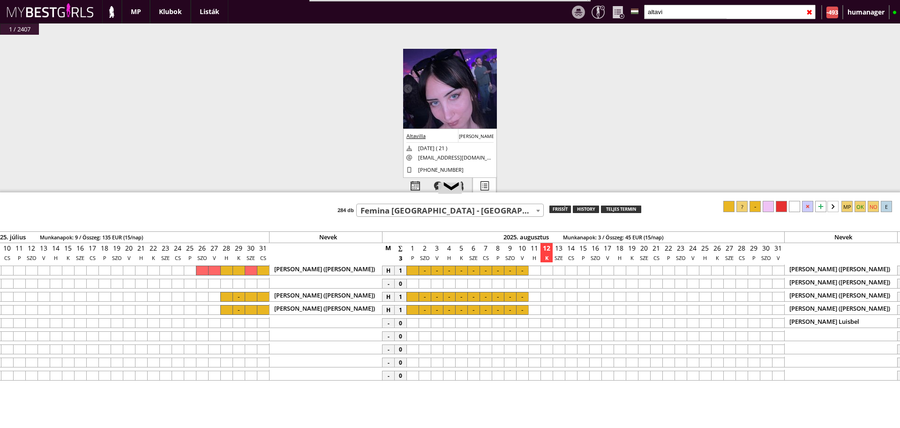
type input "altavi"
click at [492, 187] on div at bounding box center [484, 186] width 23 height 16
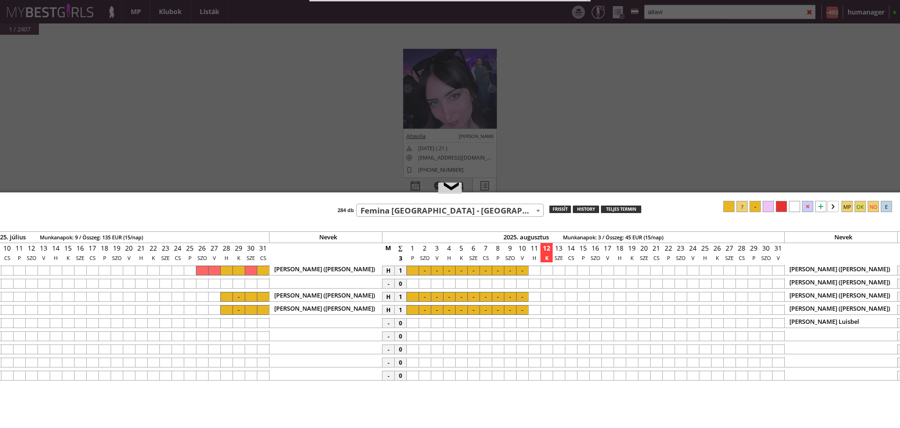
select select "2"
select select "1"
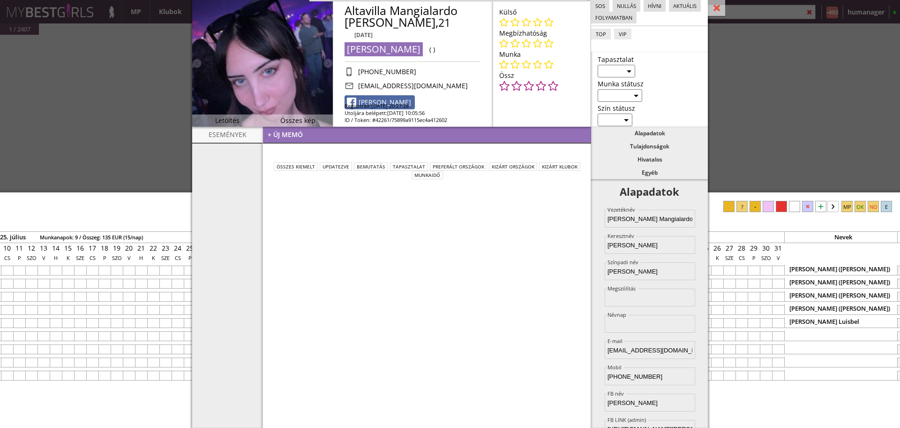
click at [342, 136] on div "+ új memó" at bounding box center [427, 135] width 328 height 17
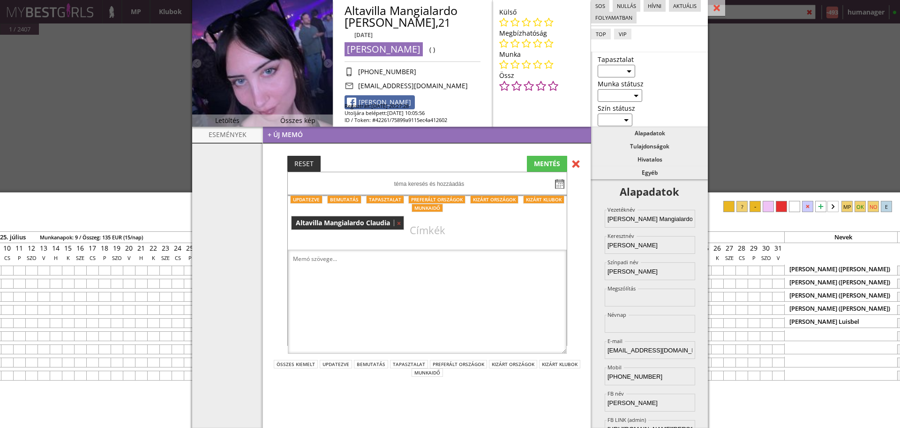
click at [379, 280] on textarea at bounding box center [427, 302] width 279 height 104
paste textarea "[PHONE_NUMBER]"
type textarea "WhatsApp száma: [PHONE_NUMBER]"
click at [534, 167] on div "MENTÉS" at bounding box center [547, 164] width 40 height 16
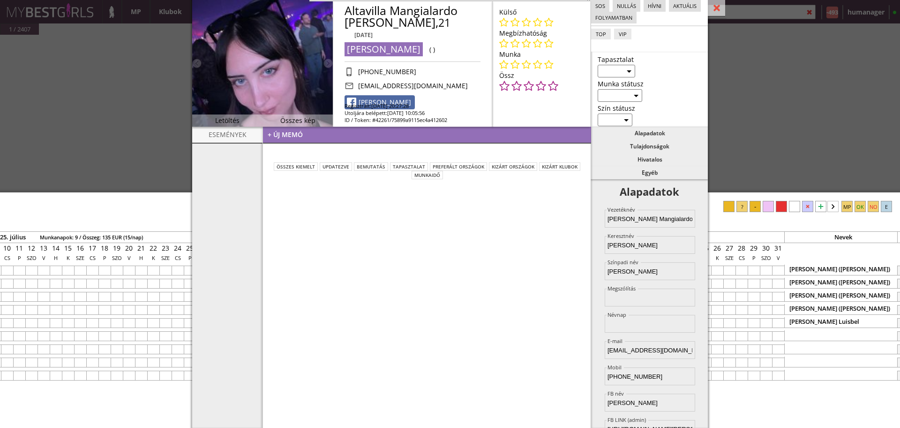
click at [618, 100] on select "aktív inaktív nyugdíjas" at bounding box center [620, 95] width 45 height 13
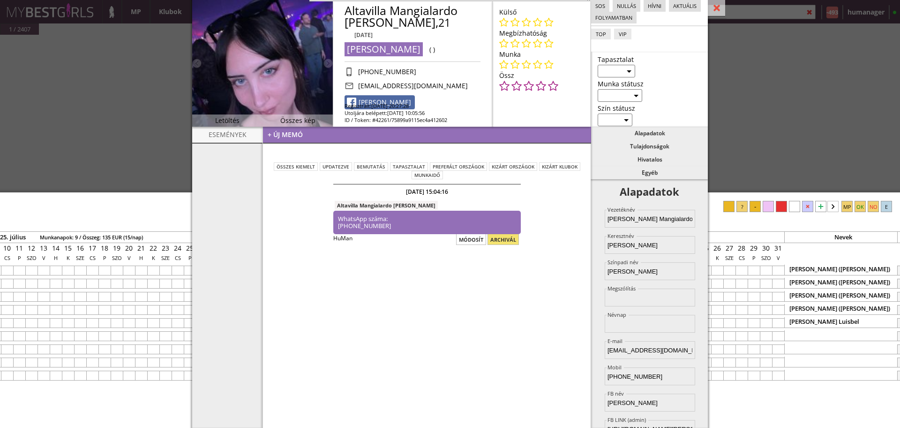
select select "aktív"
click at [598, 89] on select "aktív inaktív nyugdíjas" at bounding box center [620, 95] width 45 height 13
click at [623, 79] on div "Tapasztalat Kezdő Haladó Profi Munka státusz aktív inaktív nyugdíjas Szín státu…" at bounding box center [649, 89] width 117 height 75
click at [619, 68] on select "Kezdő Haladó Profi" at bounding box center [617, 71] width 38 height 13
select select "haladó"
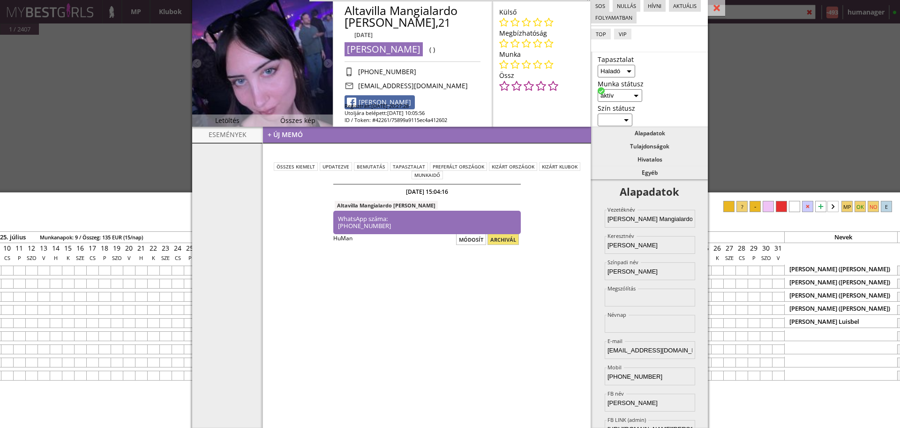
click at [598, 65] on select "Kezdő Haladó Profi" at bounding box center [617, 71] width 38 height 13
click at [375, 95] on link "[PERSON_NAME]" at bounding box center [380, 102] width 70 height 14
click at [321, 134] on div "+ új memó" at bounding box center [427, 135] width 328 height 17
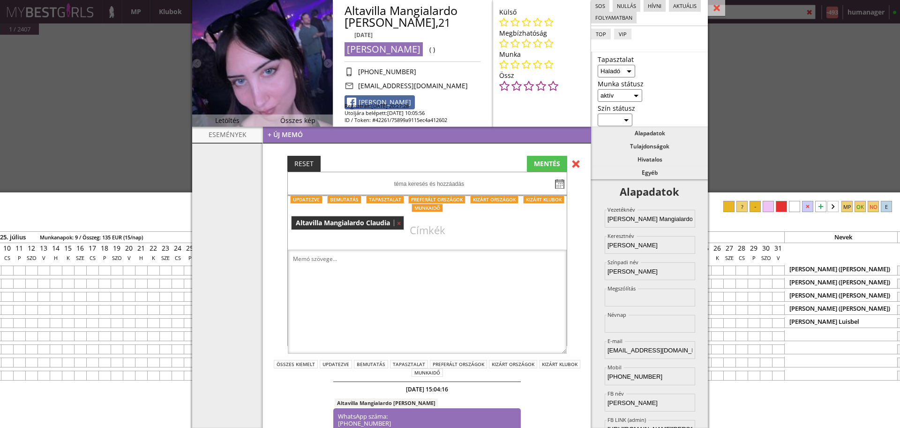
click at [361, 262] on textarea at bounding box center [427, 302] width 279 height 104
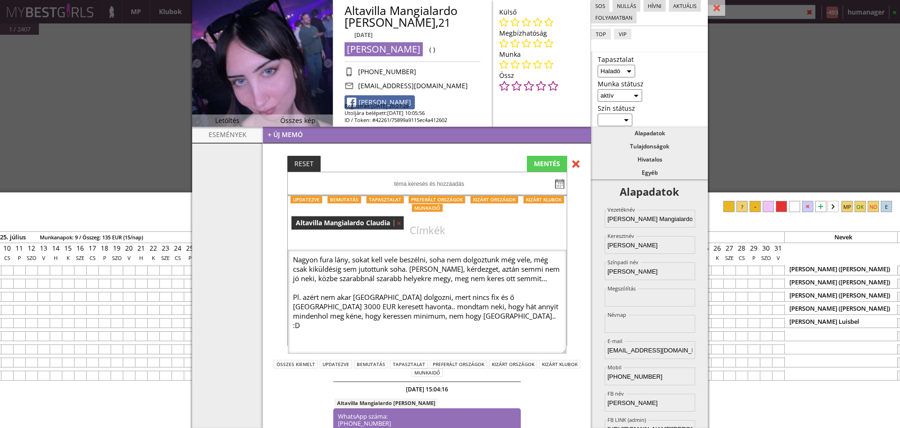
type textarea "Nagyon fura lány, sokat kell vele beszélni, soha nem dolgoztunk még vele, még c…"
click at [542, 157] on div "MENTÉS" at bounding box center [547, 164] width 40 height 16
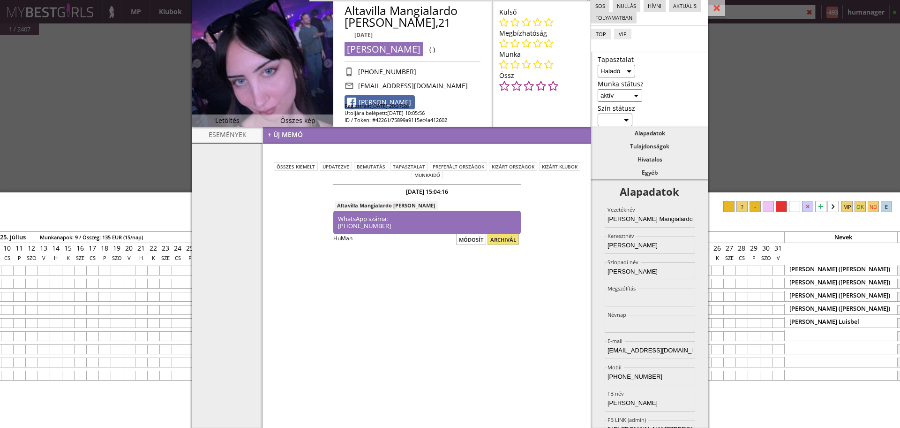
click at [711, 12] on div at bounding box center [716, 8] width 17 height 16
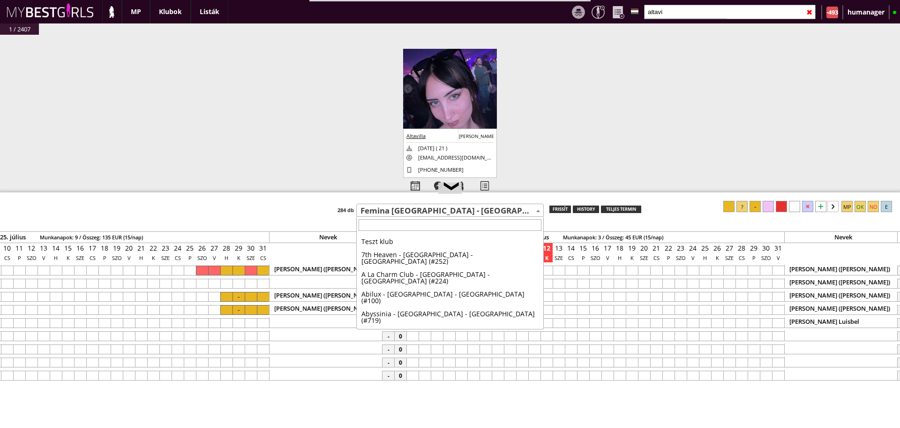
click at [386, 216] on span "Femina [GEOGRAPHIC_DATA] - [GEOGRAPHIC_DATA] - [GEOGRAPHIC_DATA] (#449)" at bounding box center [450, 210] width 187 height 13
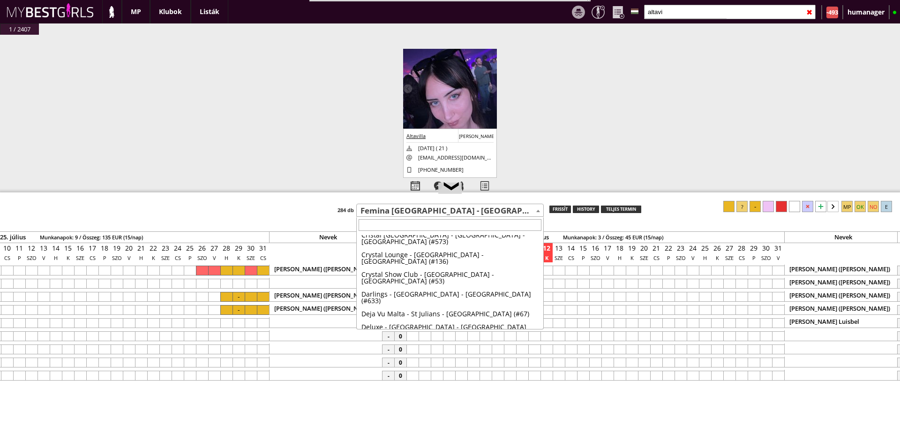
type input "n"
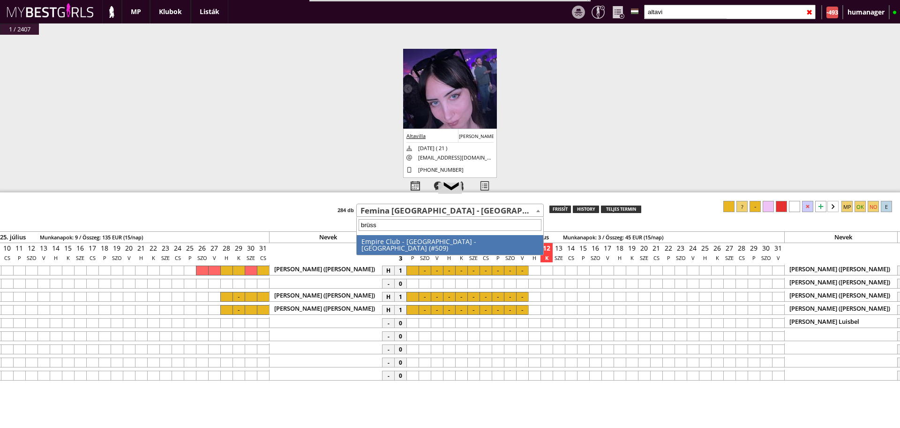
type input "brüss"
select select "509"
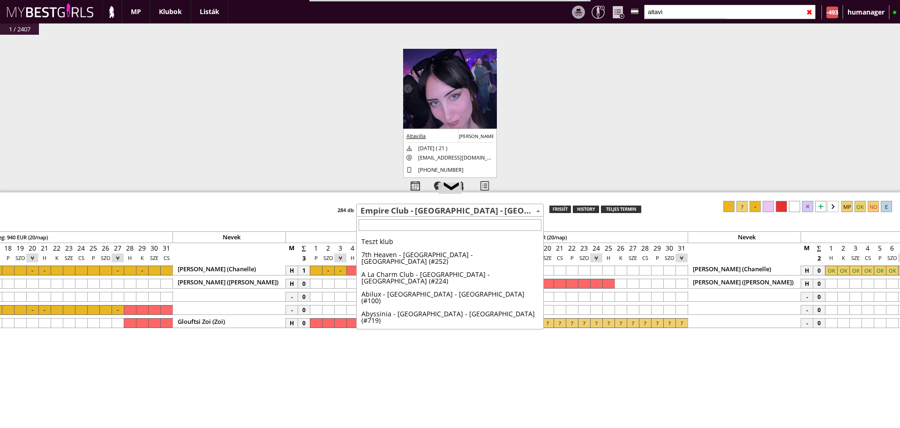
scroll to position [1248, 0]
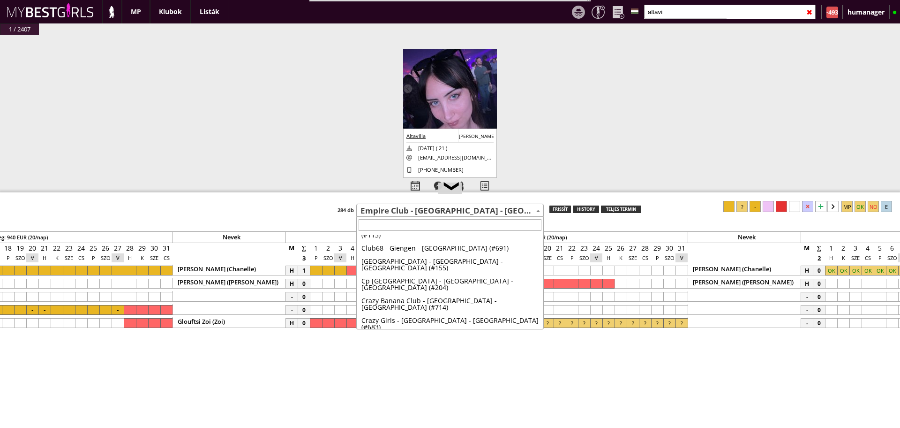
click at [443, 215] on span "Empire Club - [GEOGRAPHIC_DATA] - [GEOGRAPHIC_DATA] (#509)" at bounding box center [450, 210] width 187 height 13
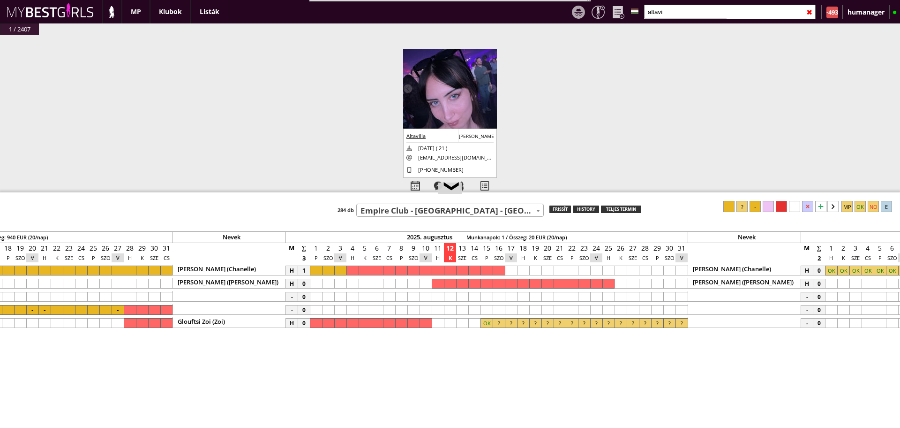
click at [443, 215] on span "Empire Club - [GEOGRAPHIC_DATA] - [GEOGRAPHIC_DATA] (#509)" at bounding box center [450, 210] width 187 height 13
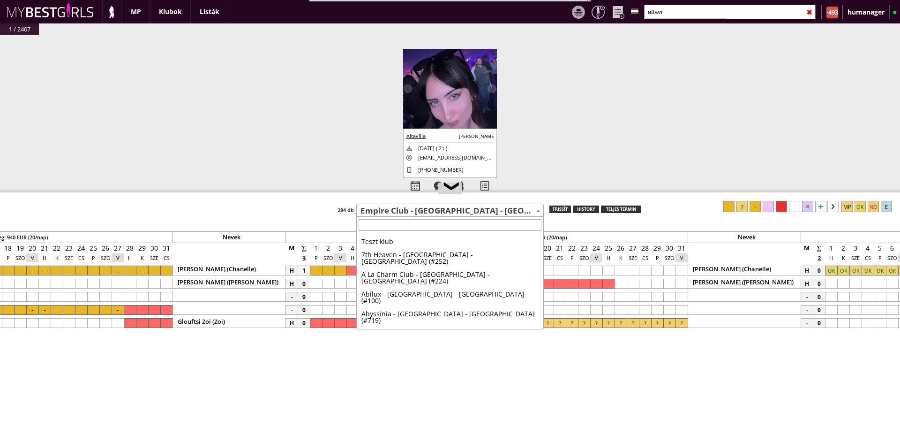
click at [443, 215] on span "Empire Club - [GEOGRAPHIC_DATA] - [GEOGRAPHIC_DATA] (#509)" at bounding box center [450, 210] width 187 height 13
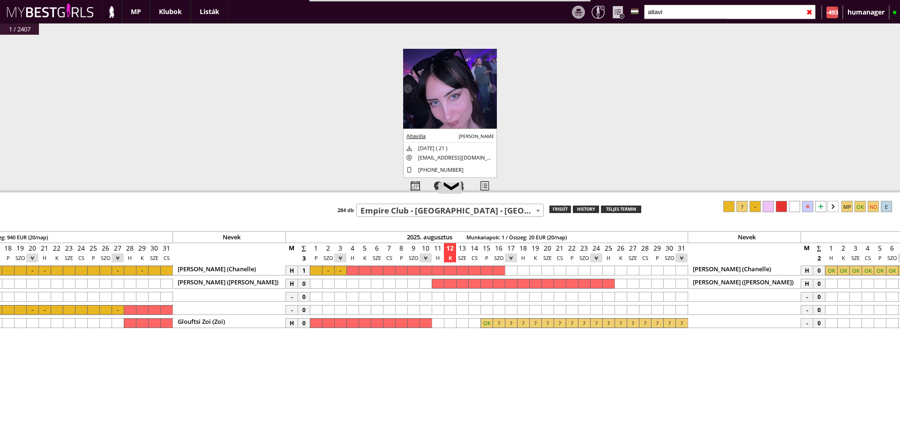
click at [443, 215] on span "Empire Club - [GEOGRAPHIC_DATA] - [GEOGRAPHIC_DATA] (#509)" at bounding box center [450, 210] width 187 height 13
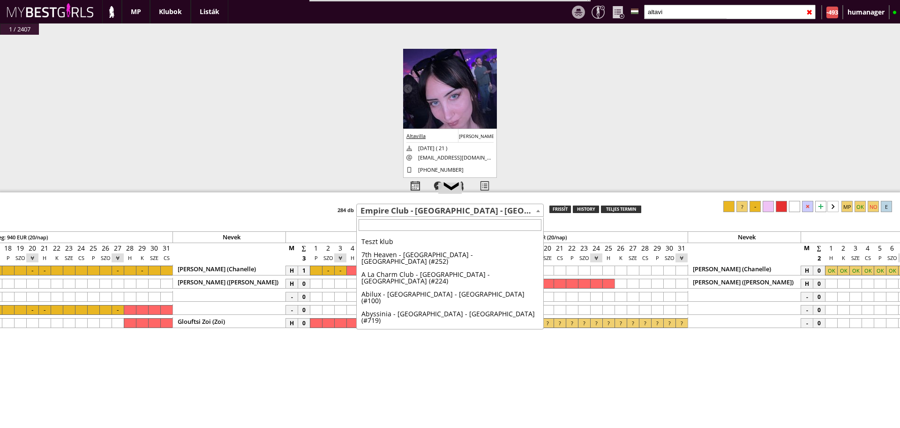
click at [437, 207] on span "Empire Club - [GEOGRAPHIC_DATA] - [GEOGRAPHIC_DATA] (#509)" at bounding box center [450, 210] width 187 height 13
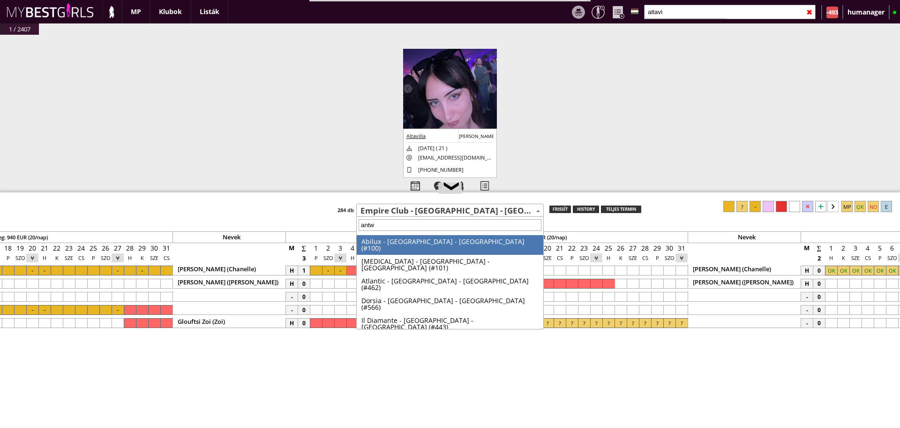
type input "antwe"
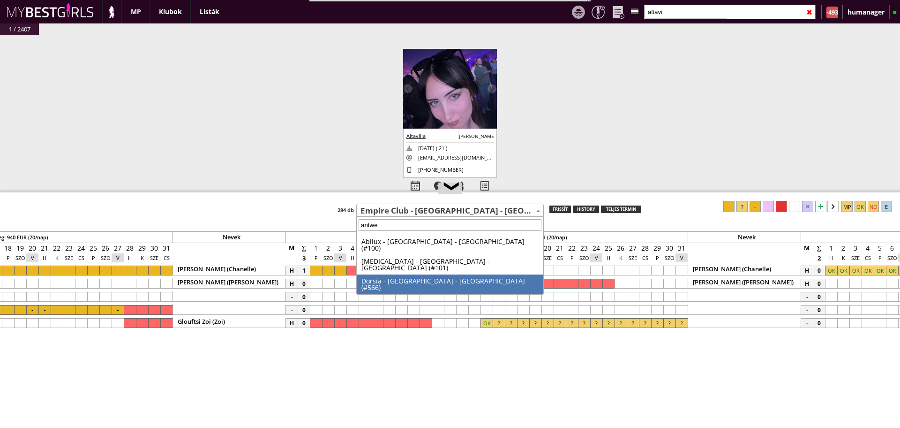
select select "566"
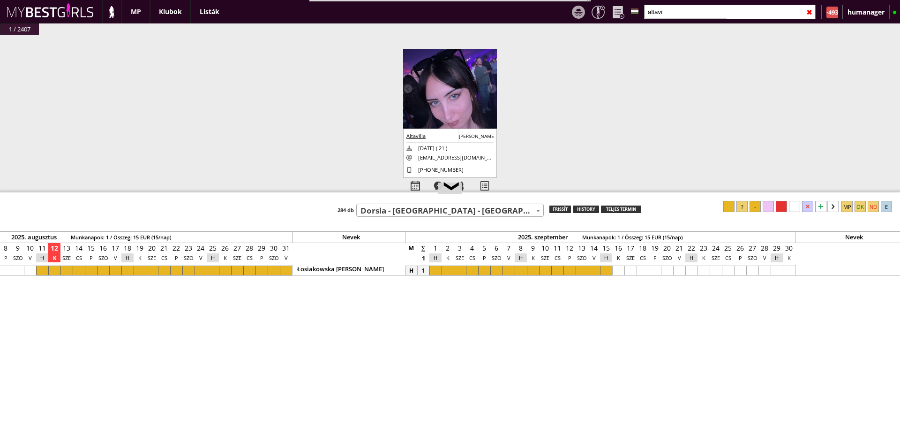
scroll to position [0, 4126]
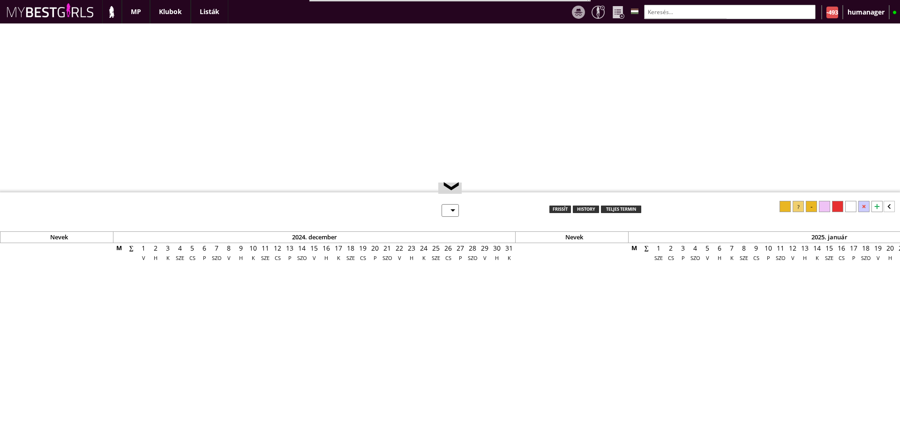
select select "0"
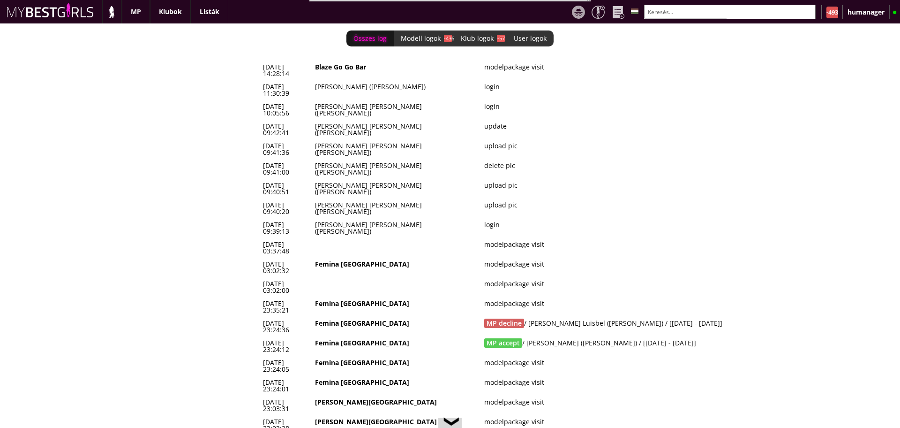
scroll to position [0, 3890]
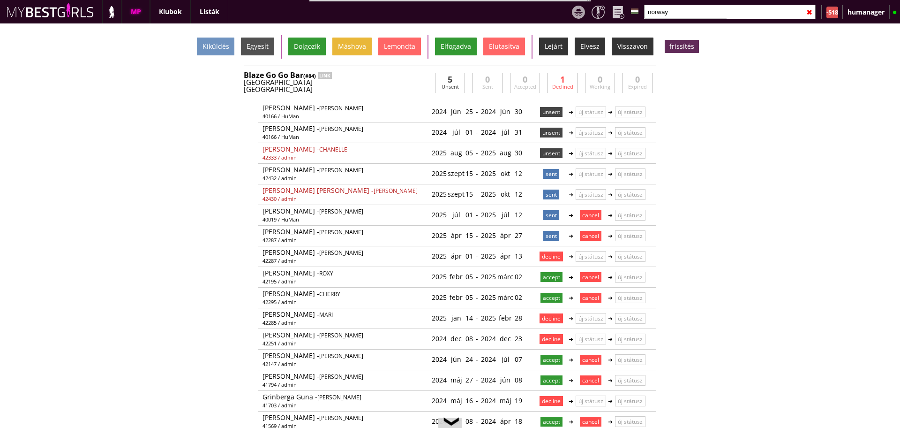
scroll to position [0, 3878]
type input "norway"
click at [387, 93] on div "Blaze Go Go Bar (#84) LINK Norway Oslo martinstorvik24@gmail.com Hissain Alim M…" at bounding box center [338, 82] width 188 height 23
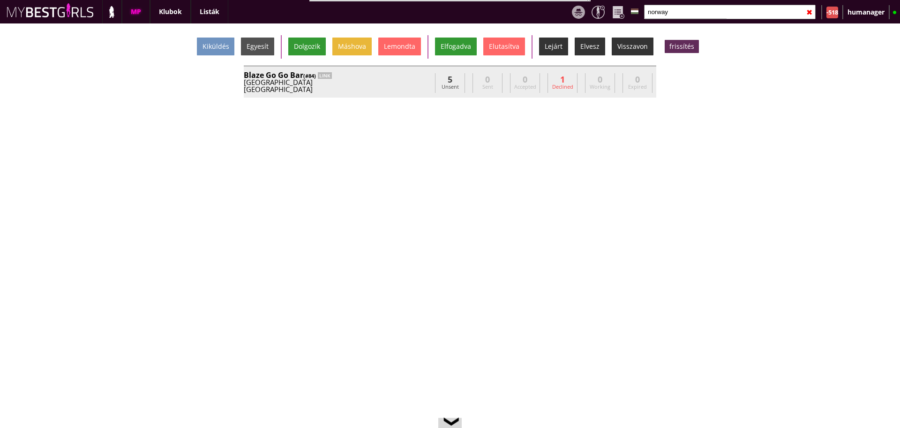
click at [394, 80] on div "Norway" at bounding box center [338, 82] width 188 height 7
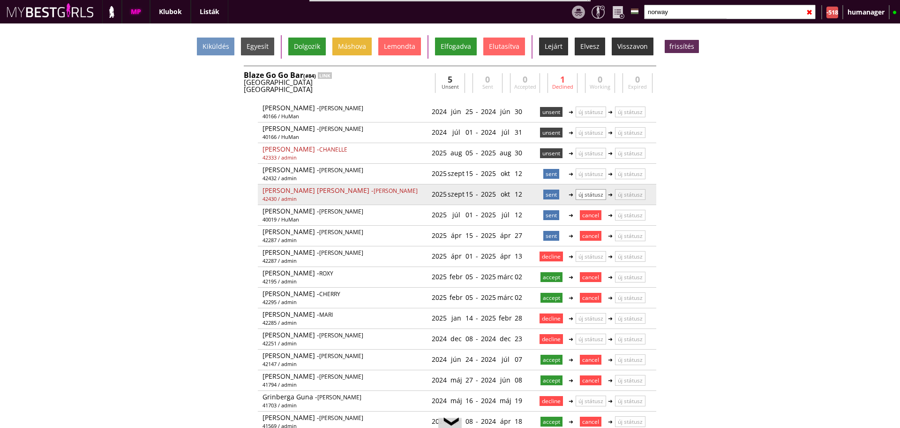
click at [588, 191] on p "új státusz" at bounding box center [591, 194] width 30 height 11
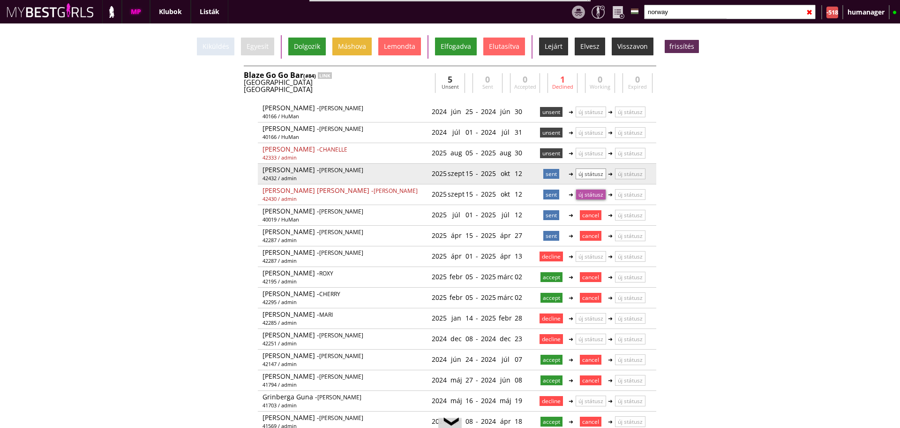
click at [587, 174] on p "új státusz" at bounding box center [591, 173] width 30 height 11
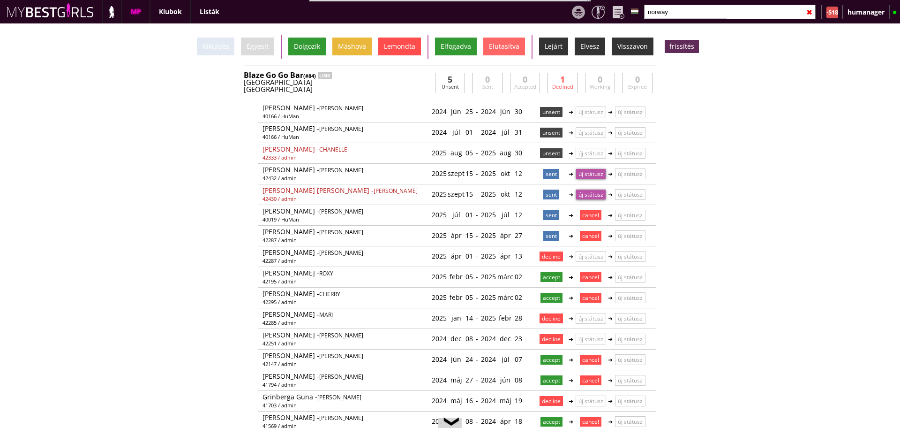
click at [408, 54] on div "Lemondta" at bounding box center [399, 47] width 43 height 18
